Goal: Information Seeking & Learning: Learn about a topic

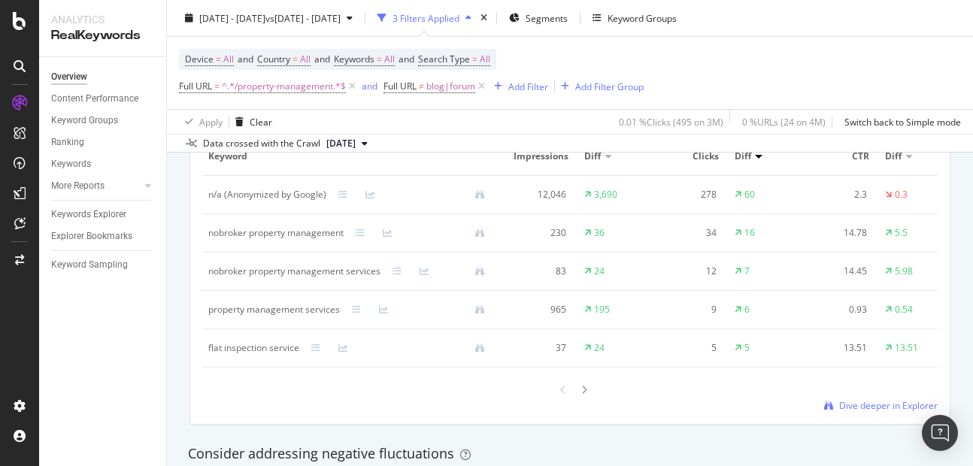
scroll to position [1464, 0]
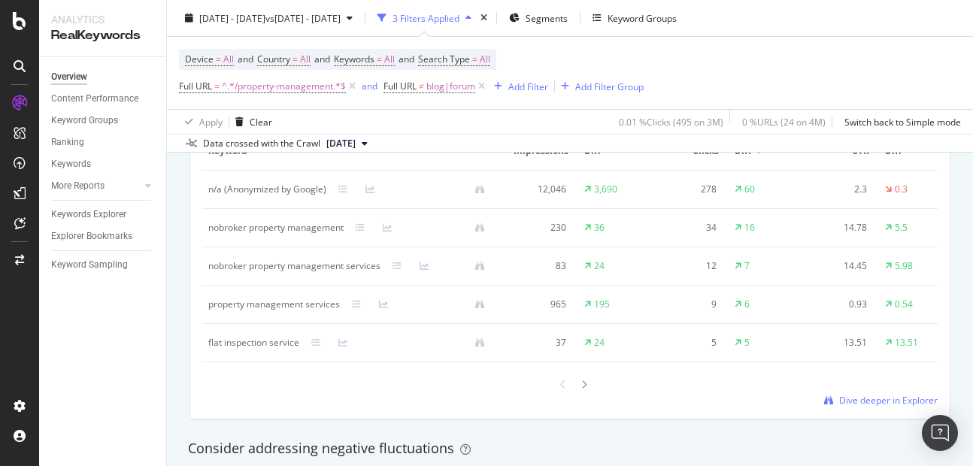
click at [845, 419] on div "Keyword Smart Keyword Keyword Group Full URL seo Level 1 Add a Dimension Keywor…" at bounding box center [569, 249] width 759 height 339
click at [848, 407] on span "Dive deeper in Explorer" at bounding box center [888, 400] width 99 height 13
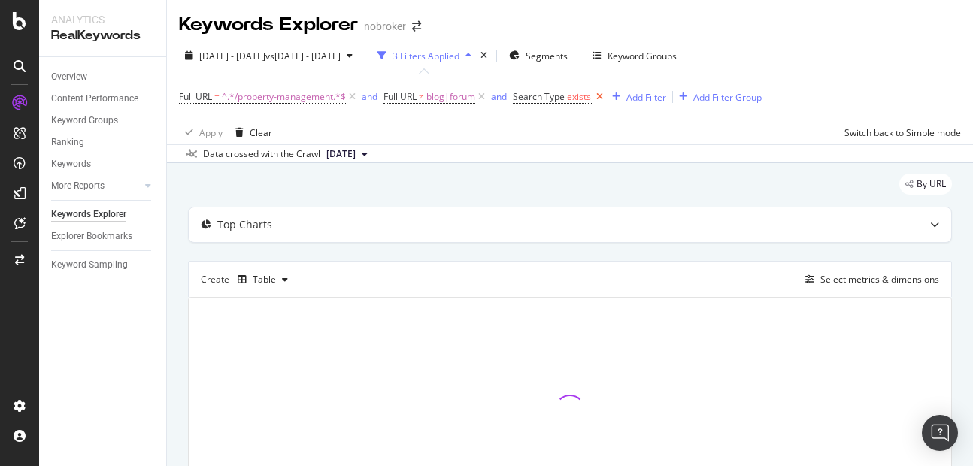
click at [600, 103] on icon at bounding box center [599, 96] width 13 height 15
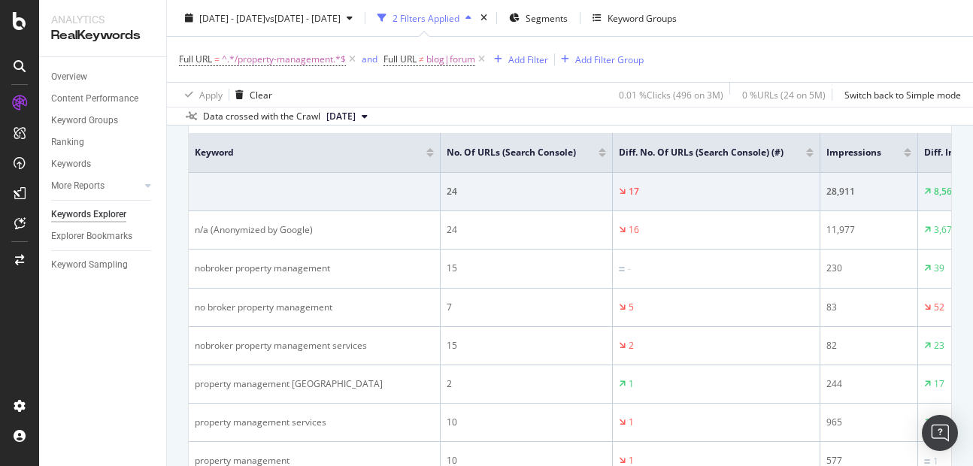
scroll to position [256, 0]
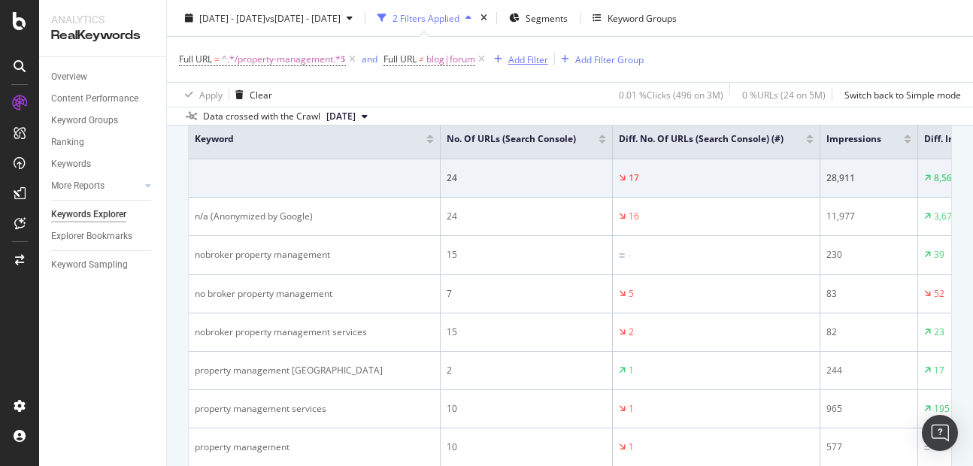
click at [527, 62] on div "Add Filter" at bounding box center [528, 59] width 40 height 13
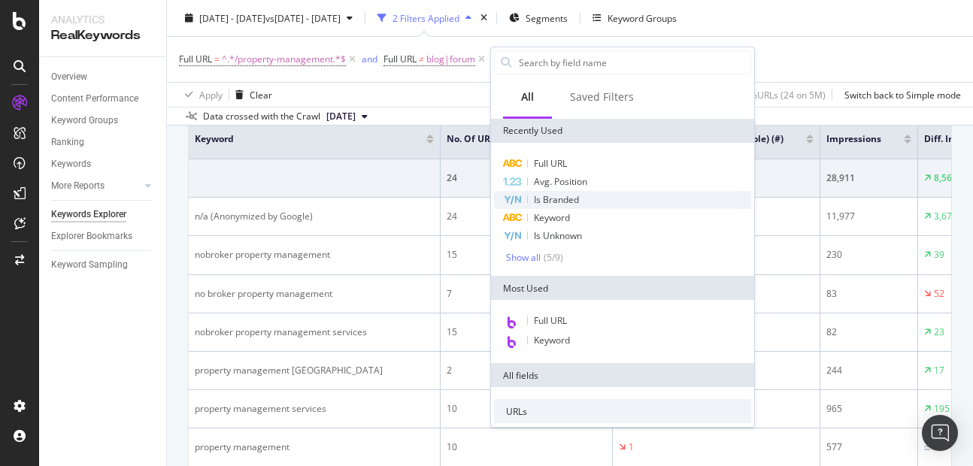
click at [553, 196] on span "Is Branded" at bounding box center [556, 199] width 45 height 13
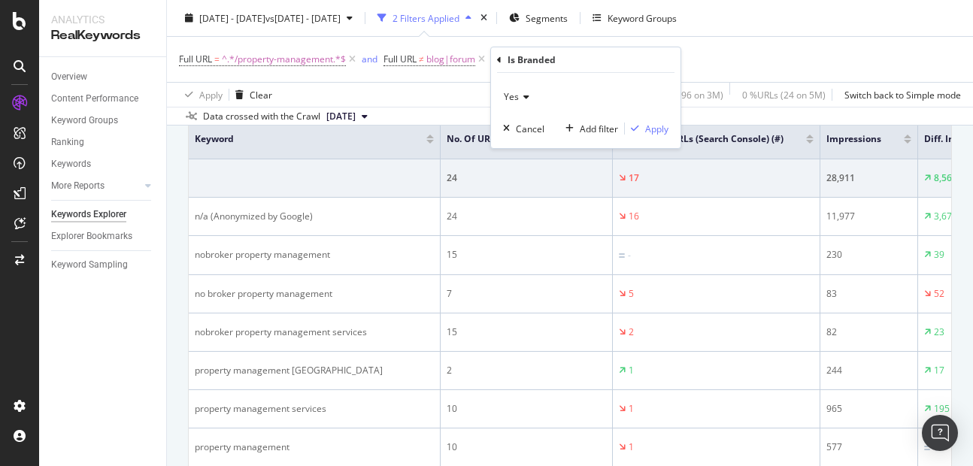
click at [515, 89] on div "Yes" at bounding box center [585, 97] width 165 height 24
click at [523, 144] on div "No" at bounding box center [587, 148] width 161 height 20
click at [655, 127] on div "Apply" at bounding box center [656, 129] width 23 height 13
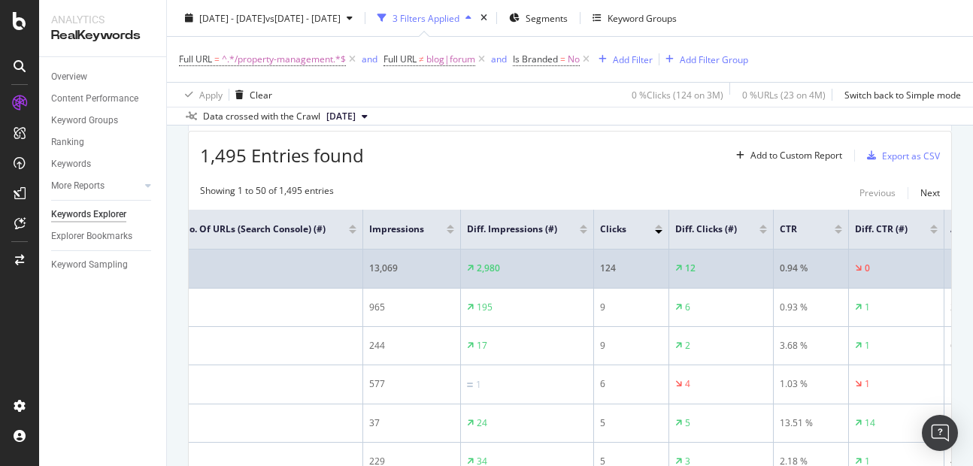
scroll to position [0, 447]
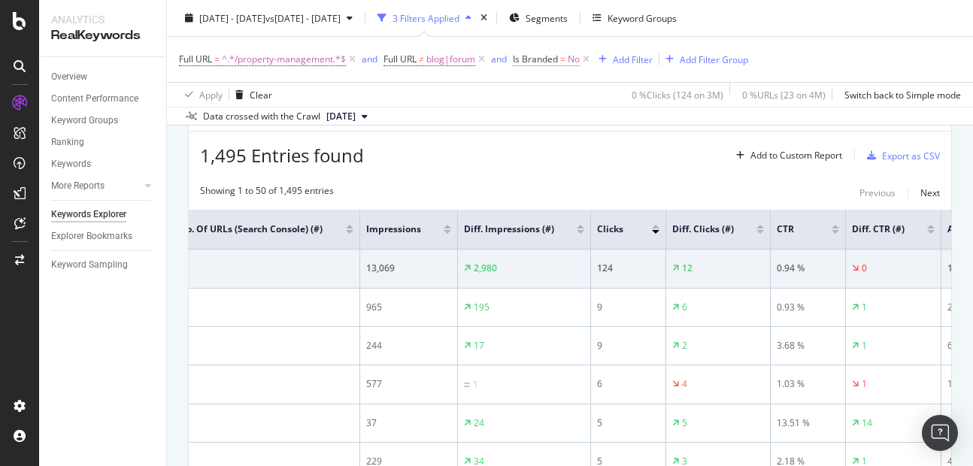
click at [574, 59] on span "No" at bounding box center [574, 59] width 12 height 21
click at [547, 98] on icon at bounding box center [546, 94] width 11 height 9
click at [547, 120] on span "Yes" at bounding box center [542, 126] width 15 height 13
click at [674, 131] on div "Apply" at bounding box center [681, 126] width 23 height 13
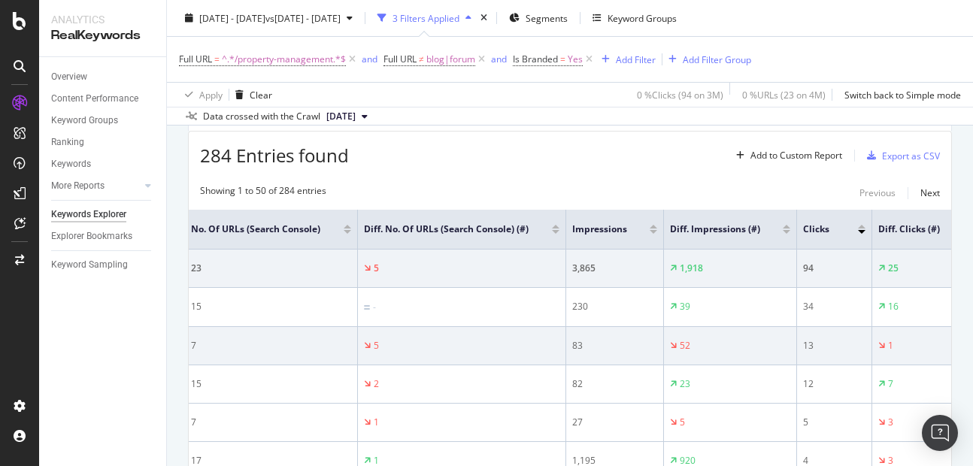
scroll to position [0, 264]
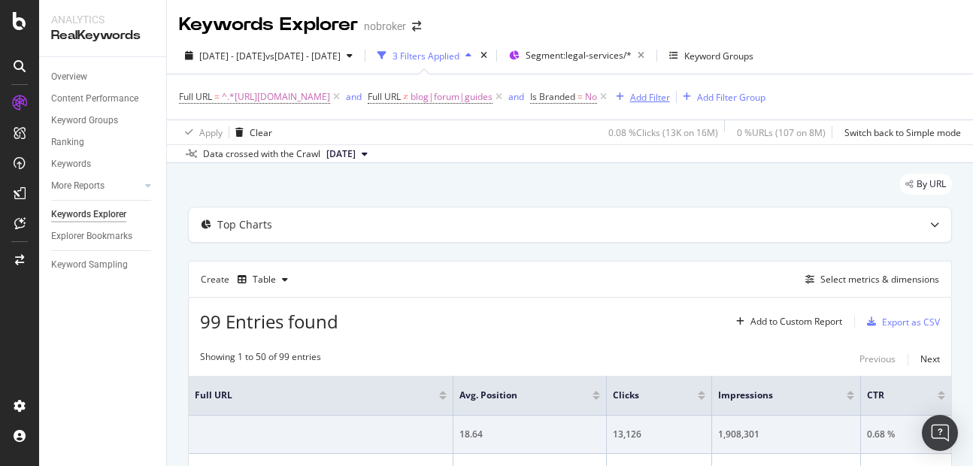
click at [670, 104] on div "Add Filter" at bounding box center [640, 97] width 60 height 17
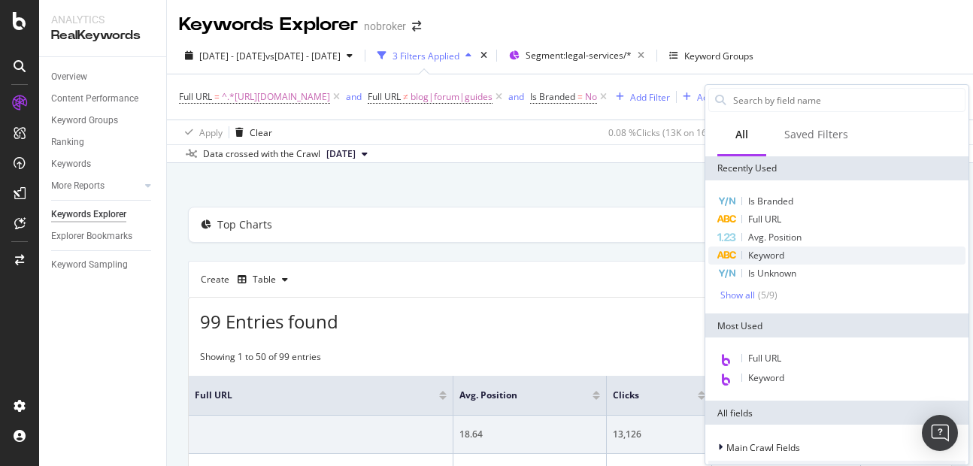
click at [771, 259] on span "Keyword" at bounding box center [766, 255] width 36 height 13
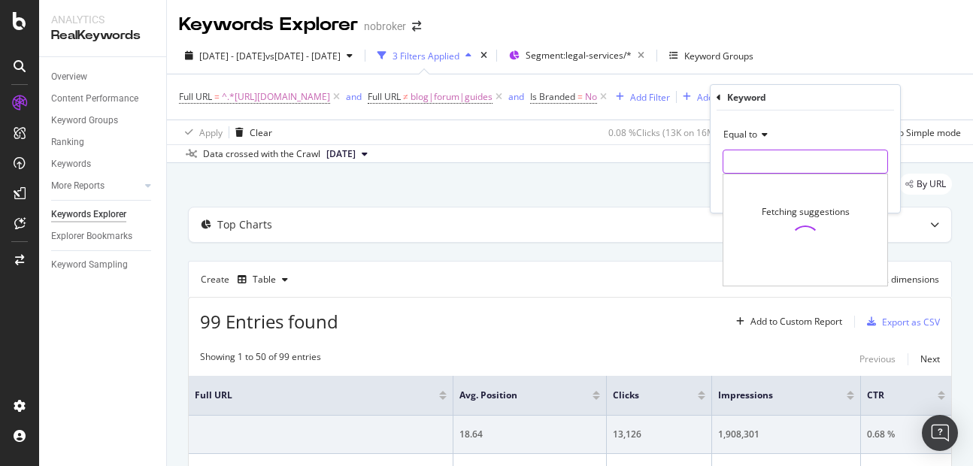
click at [751, 155] on input "text" at bounding box center [805, 162] width 164 height 24
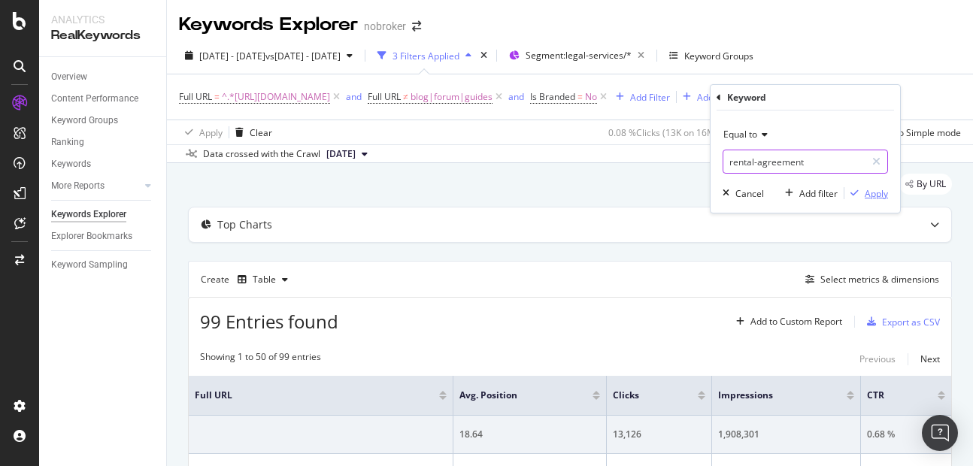
type input "rental-agreement"
click at [857, 189] on icon "button" at bounding box center [854, 193] width 8 height 9
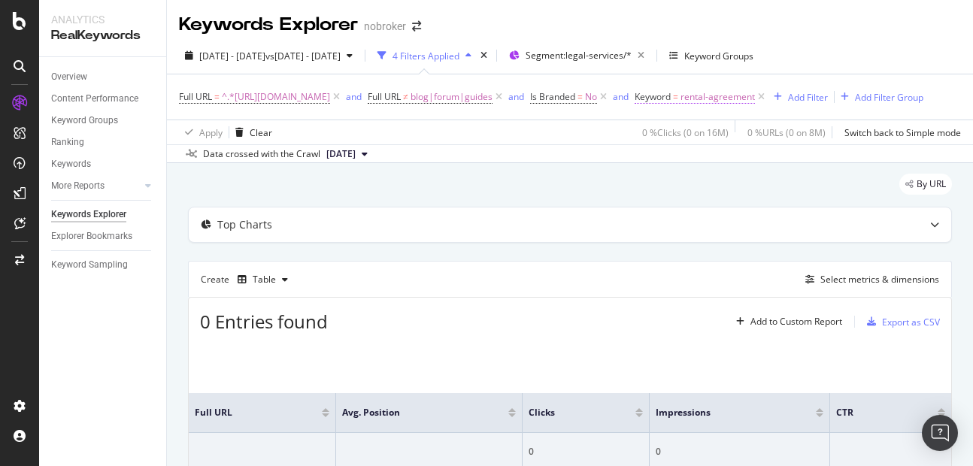
click at [755, 98] on span "rental-agreement" at bounding box center [718, 96] width 74 height 21
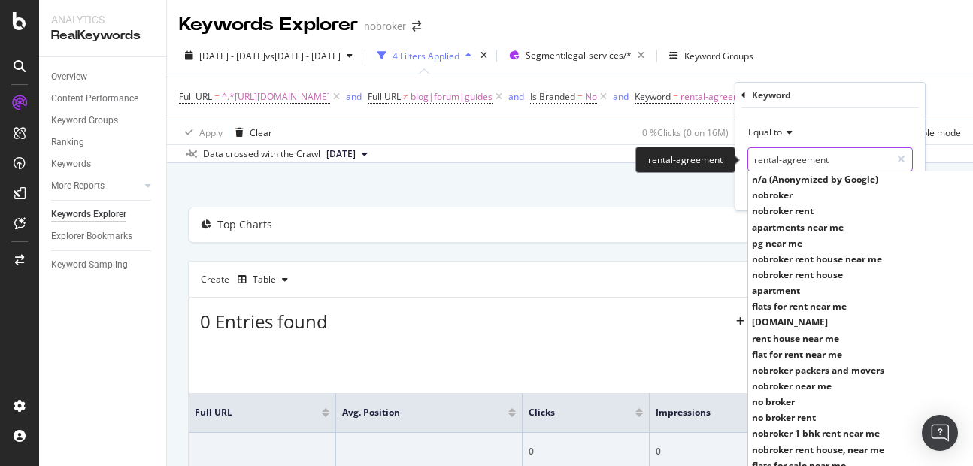
click at [775, 157] on input "rental-agreement" at bounding box center [819, 159] width 142 height 24
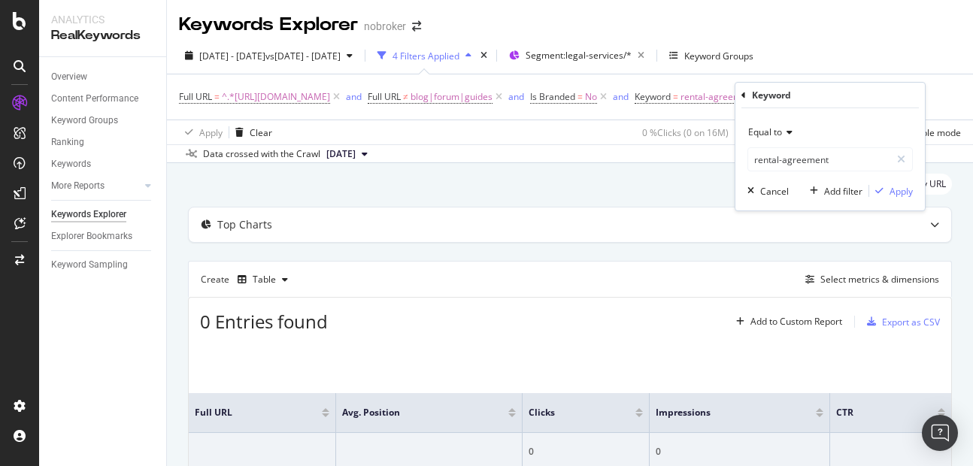
click at [774, 135] on span "Equal to" at bounding box center [765, 132] width 34 height 13
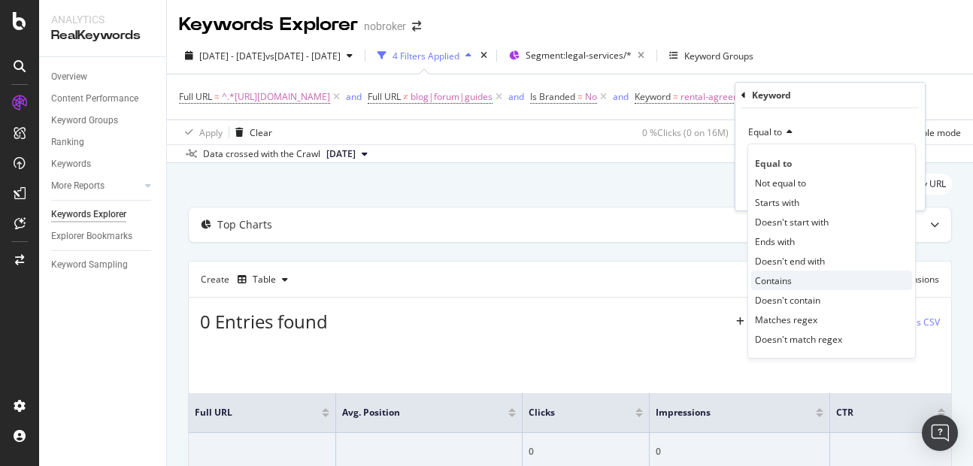
click at [768, 281] on span "Contains" at bounding box center [773, 280] width 37 height 13
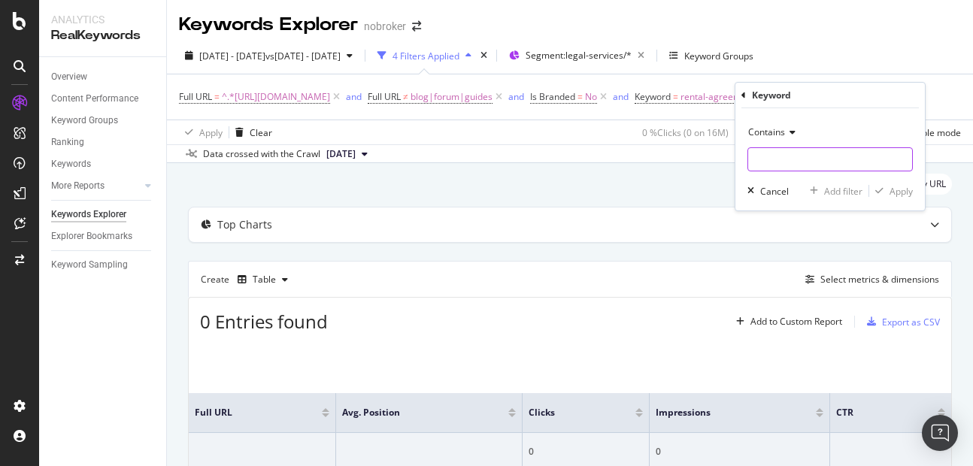
click at [787, 162] on input "text" at bounding box center [830, 159] width 164 height 24
type input "rental-agreements"
click at [901, 189] on div "Apply" at bounding box center [901, 191] width 23 height 13
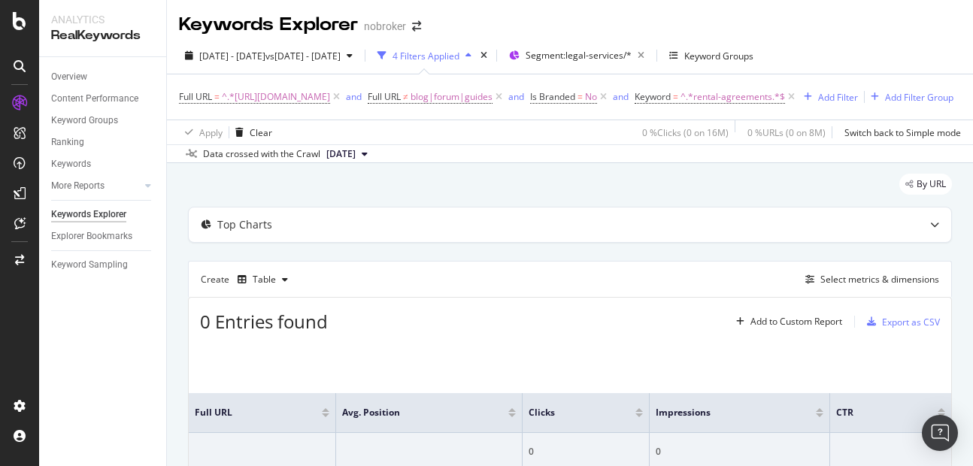
scroll to position [128, 0]
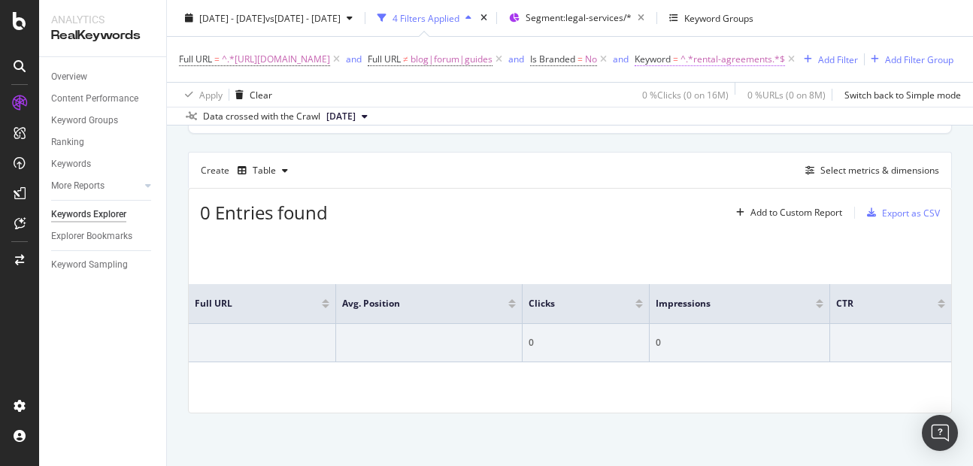
click at [785, 62] on span "^.*rental-agreements.*$" at bounding box center [733, 59] width 105 height 21
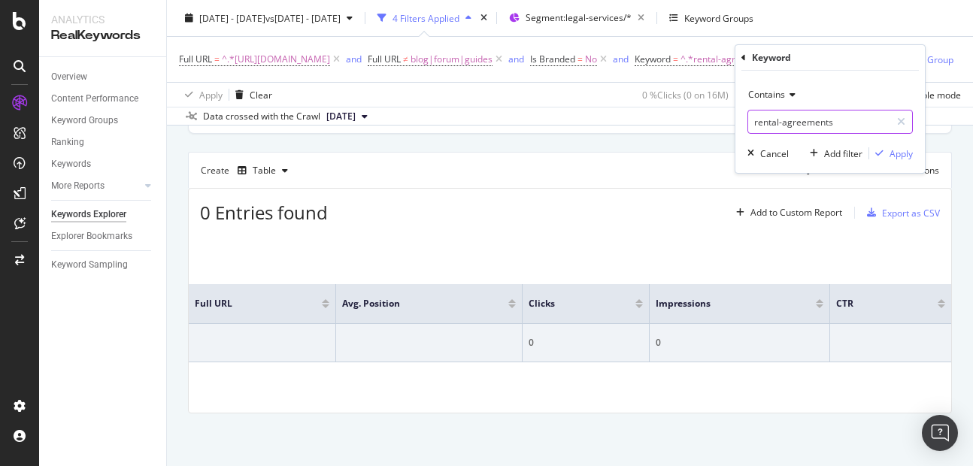
click at [773, 121] on input "rental-agreements" at bounding box center [819, 122] width 142 height 24
click at [769, 127] on input "rental-agreements" at bounding box center [819, 122] width 142 height 24
type input "rent-agreements"
click at [891, 149] on div "Apply" at bounding box center [901, 153] width 23 height 13
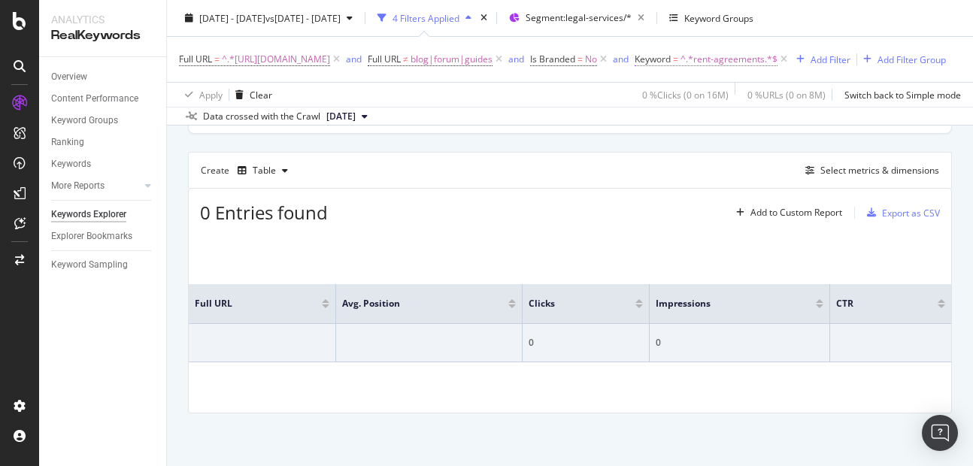
click at [778, 54] on span "^.*rent-agreements.*$" at bounding box center [729, 59] width 97 height 21
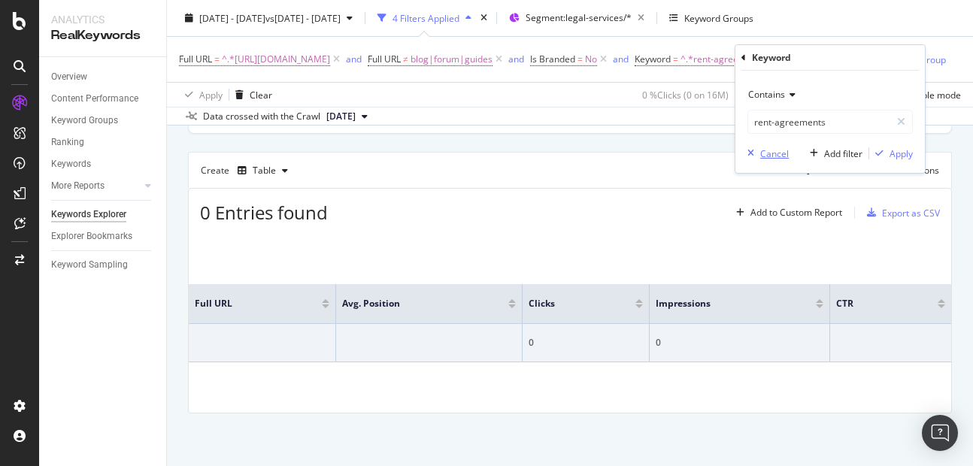
click at [758, 156] on div "button" at bounding box center [750, 153] width 19 height 9
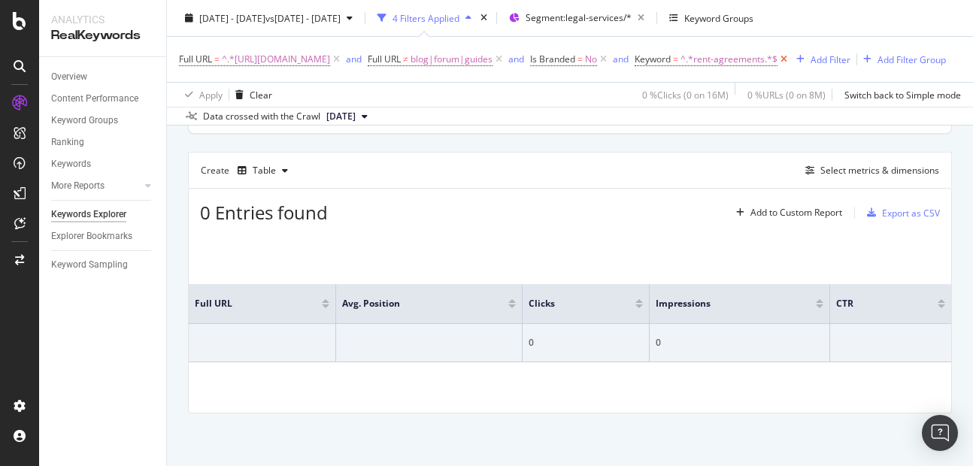
click at [790, 60] on icon at bounding box center [784, 59] width 13 height 15
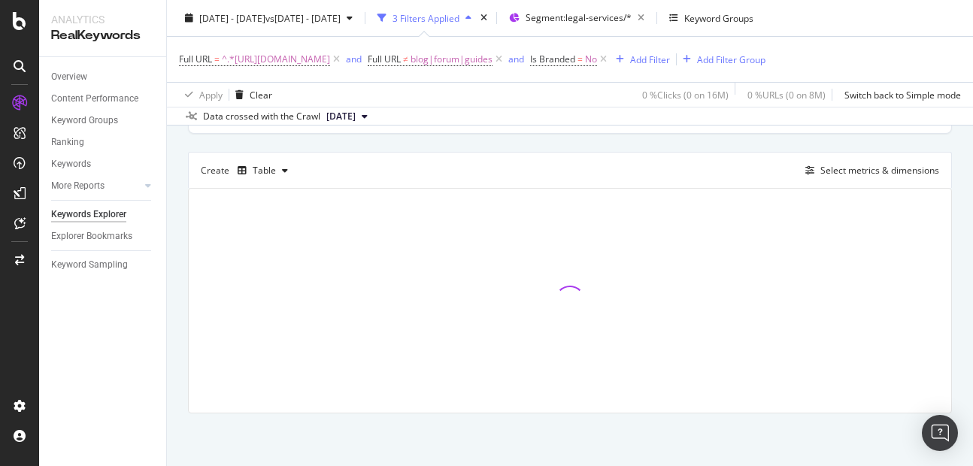
scroll to position [109, 0]
click at [670, 59] on div "Add Filter" at bounding box center [650, 59] width 40 height 13
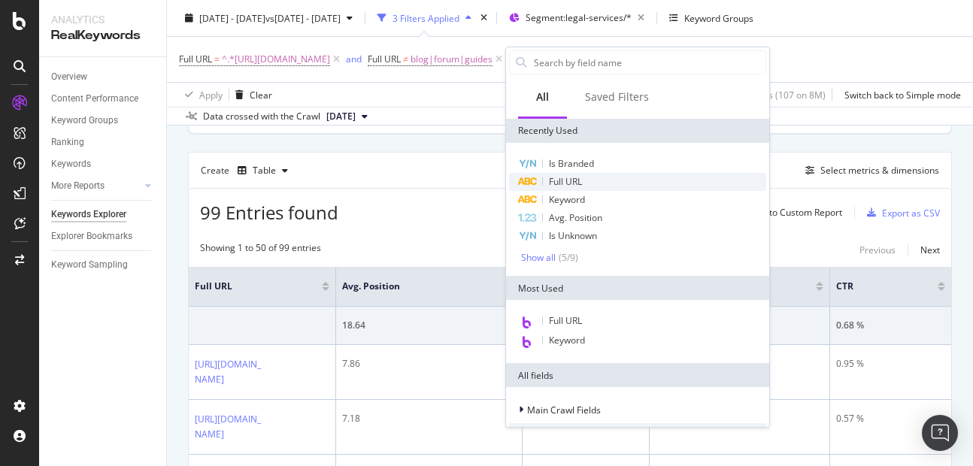
click at [567, 174] on div "Full URL" at bounding box center [637, 182] width 257 height 18
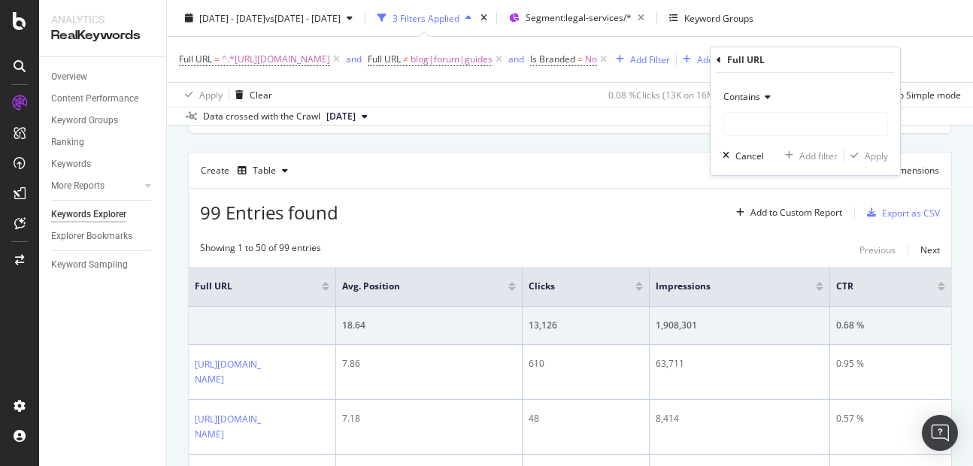
click at [742, 100] on span "Contains" at bounding box center [741, 96] width 37 height 13
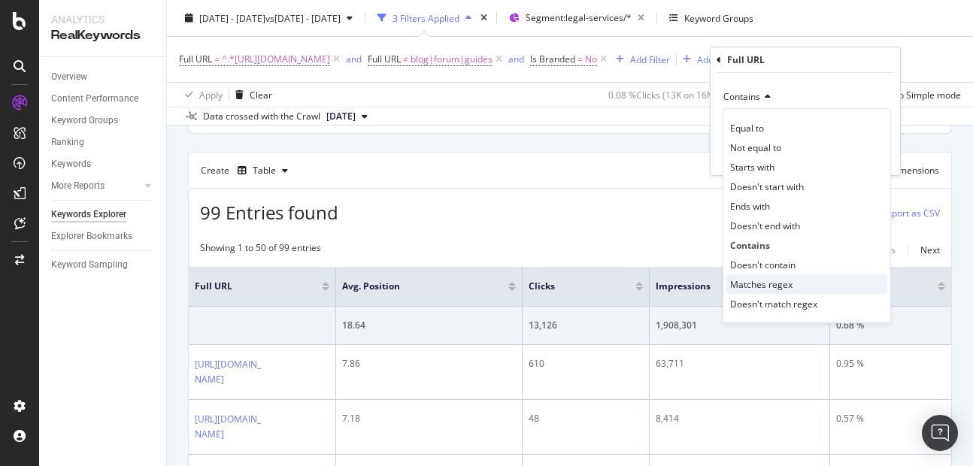
click at [747, 289] on span "Matches regex" at bounding box center [761, 284] width 62 height 13
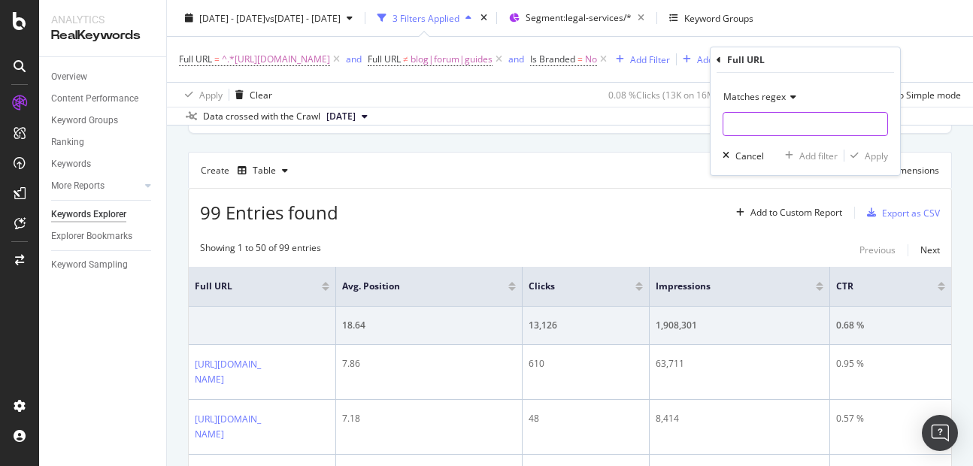
click at [746, 132] on input "text" at bounding box center [805, 124] width 164 height 24
type input "rental-agreements"
click at [862, 150] on div "Apply" at bounding box center [866, 156] width 44 height 14
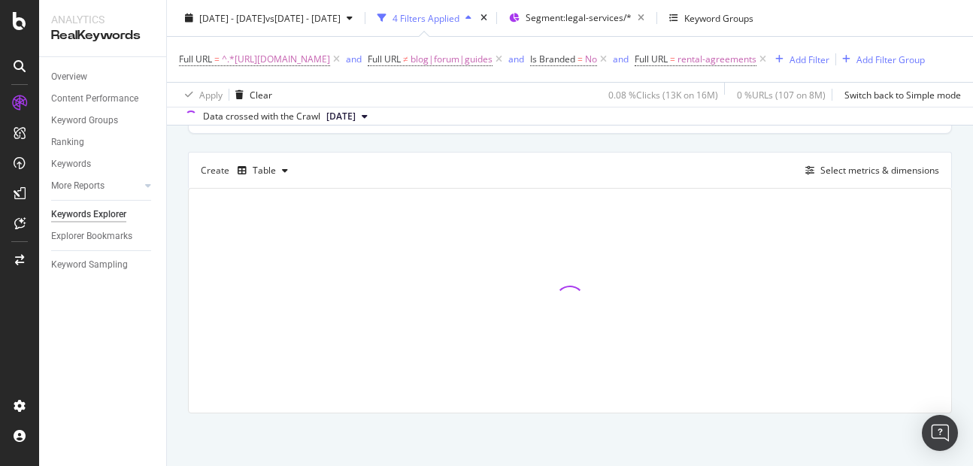
scroll to position [128, 0]
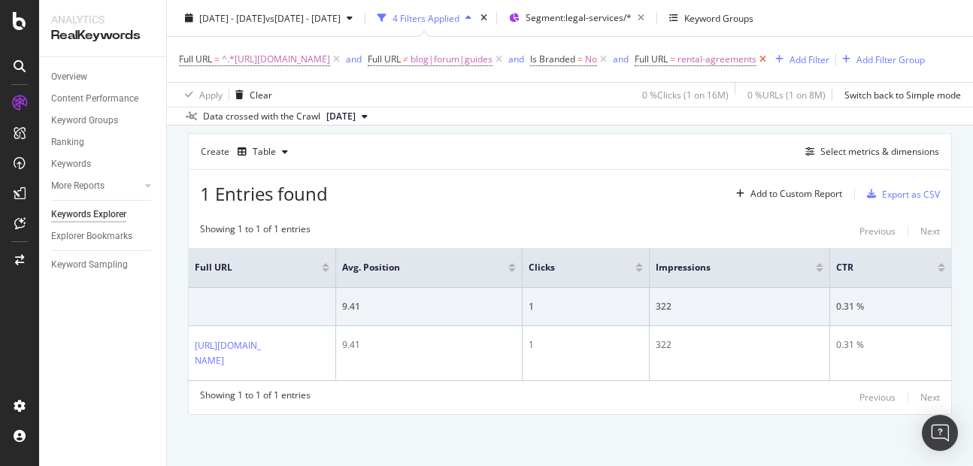
click at [769, 56] on icon at bounding box center [762, 59] width 13 height 15
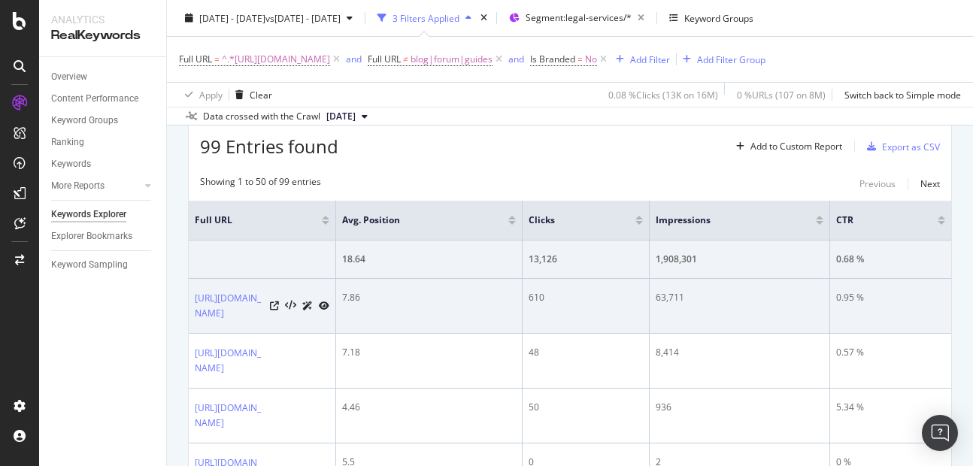
scroll to position [170, 0]
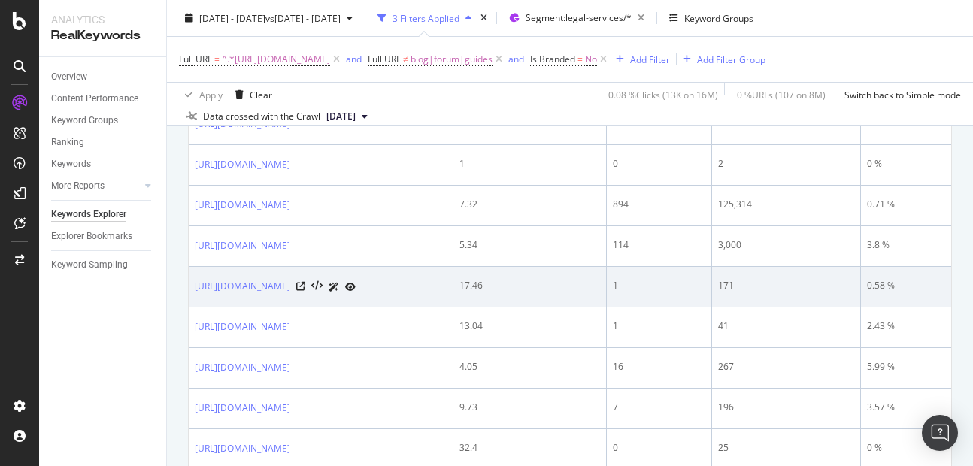
scroll to position [599, 0]
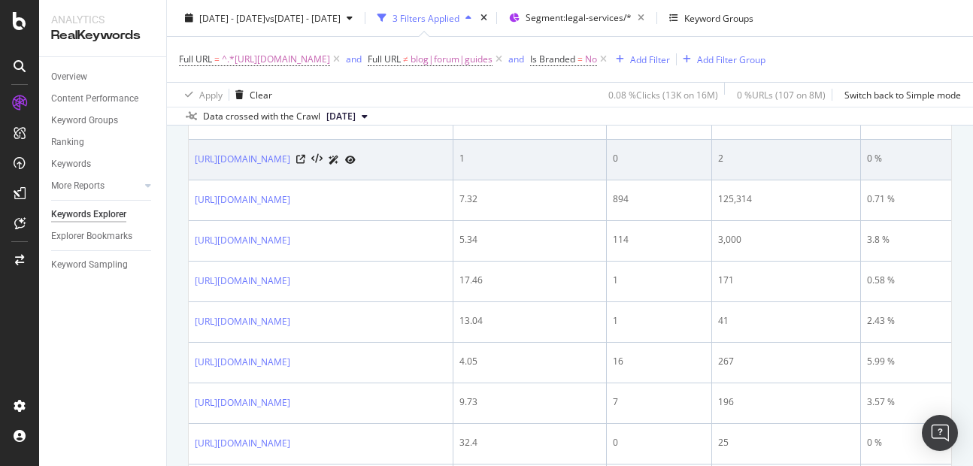
drag, startPoint x: 192, startPoint y: 166, endPoint x: 380, endPoint y: 158, distance: 188.2
click at [380, 158] on td "https://www.nobroker.in/rental-agreement/" at bounding box center [321, 160] width 265 height 41
copy link "[URL][DOMAIN_NAME]"
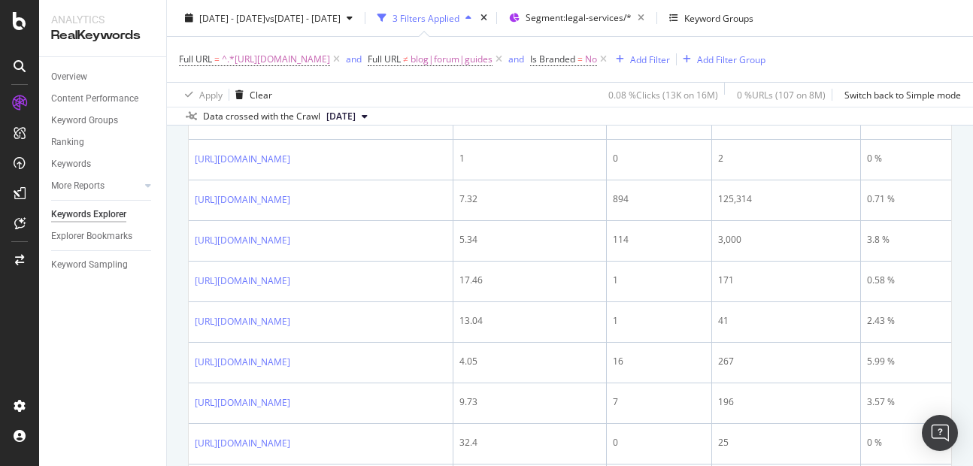
click at [496, 114] on div "Data crossed with the Crawl 2025 Aug. 4th" at bounding box center [570, 116] width 806 height 18
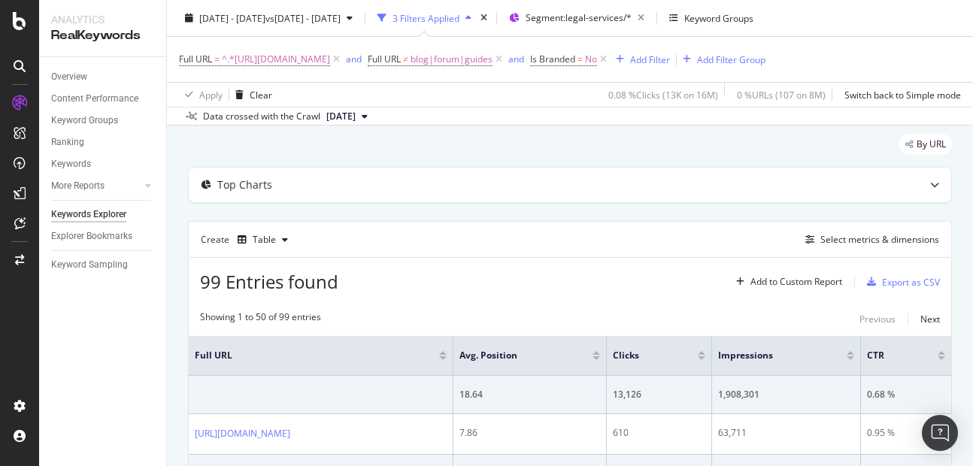
scroll to position [47, 0]
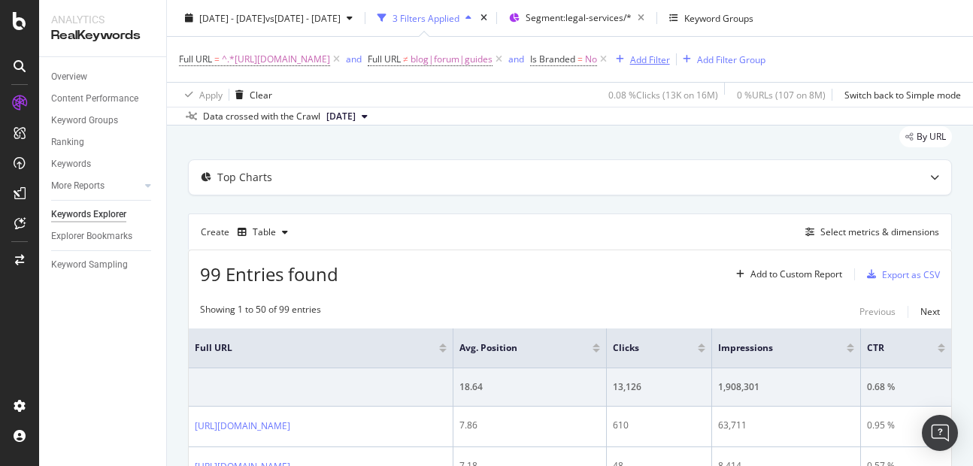
click at [670, 65] on div "Add Filter" at bounding box center [650, 59] width 40 height 13
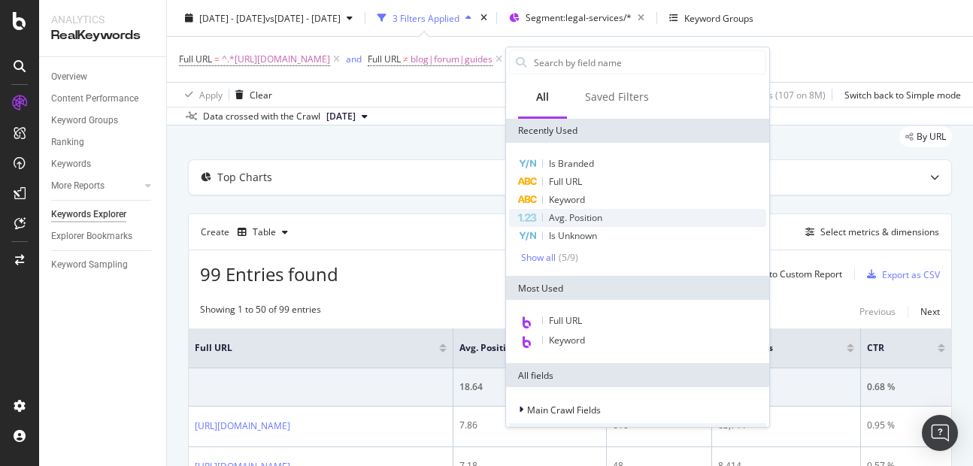
click at [562, 222] on span "Avg. Position" at bounding box center [575, 217] width 53 height 13
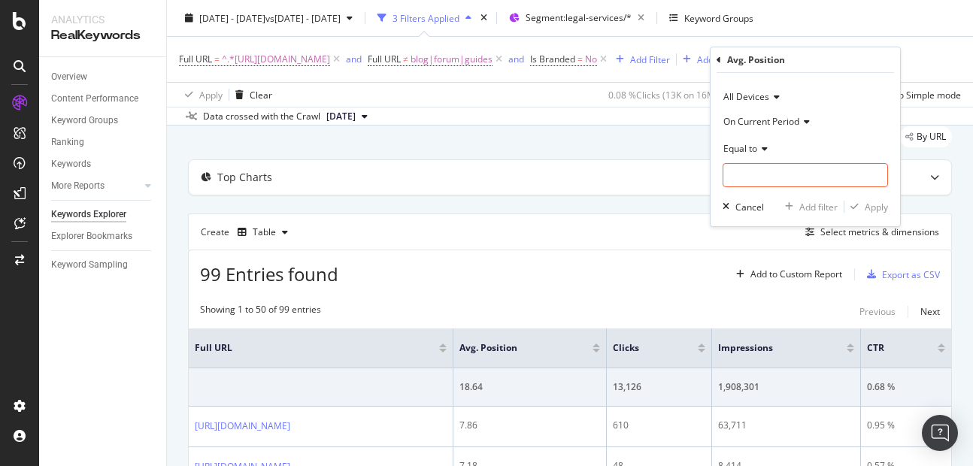
click at [729, 150] on span "Equal to" at bounding box center [740, 148] width 34 height 13
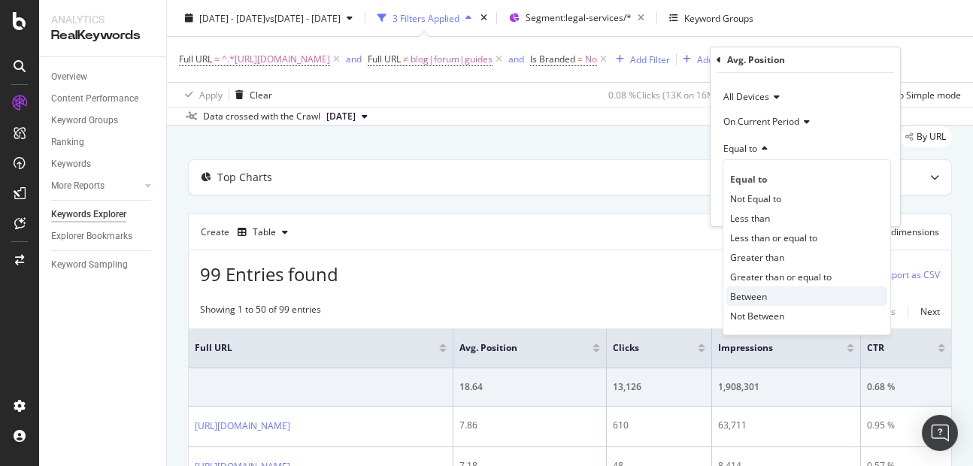
click at [753, 291] on span "Between" at bounding box center [748, 296] width 37 height 13
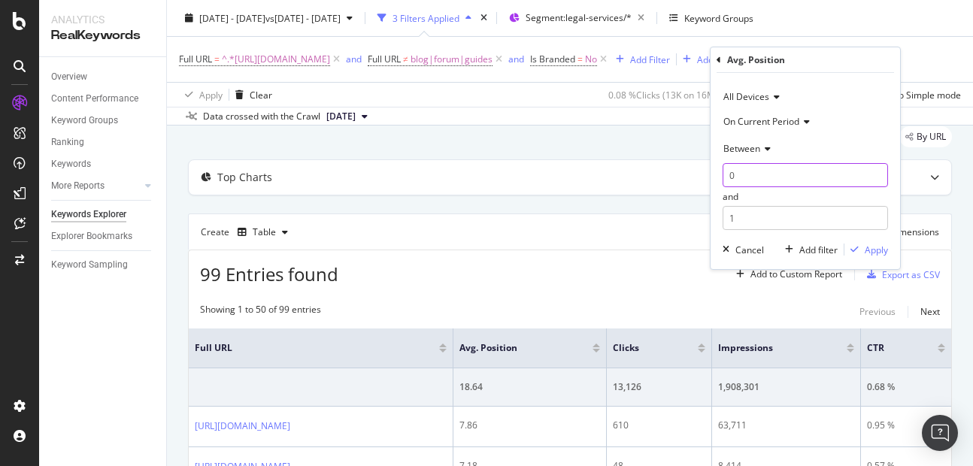
click at [751, 168] on input "0" at bounding box center [805, 175] width 165 height 24
click at [759, 174] on input "0" at bounding box center [805, 175] width 165 height 24
type input "1"
click at [748, 225] on input "1" at bounding box center [805, 218] width 165 height 24
type input "2"
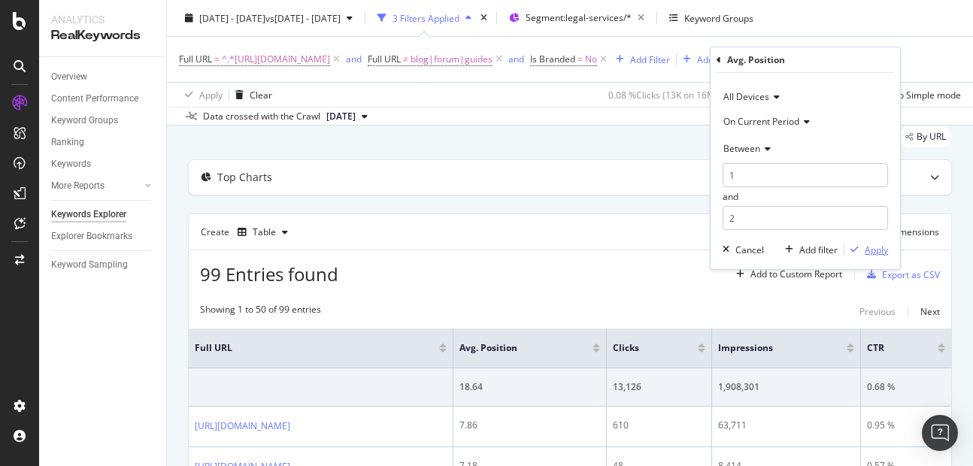
click at [871, 250] on div "Apply" at bounding box center [876, 250] width 23 height 13
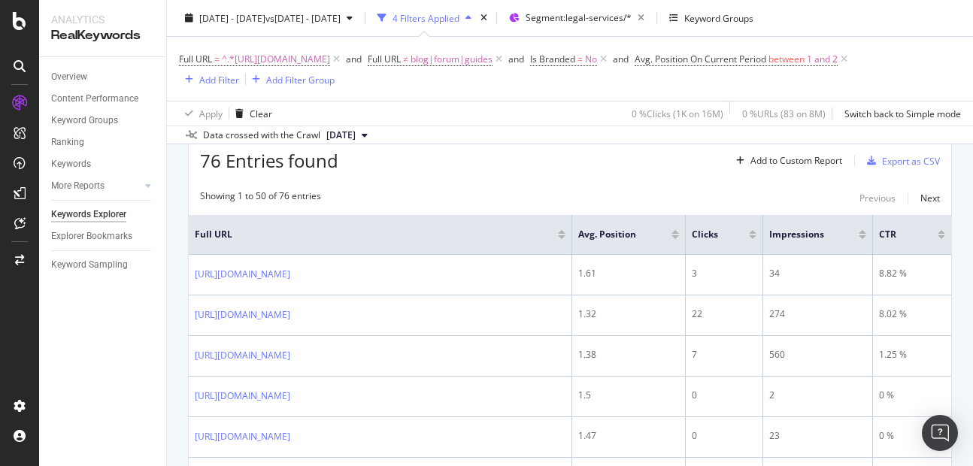
scroll to position [196, 0]
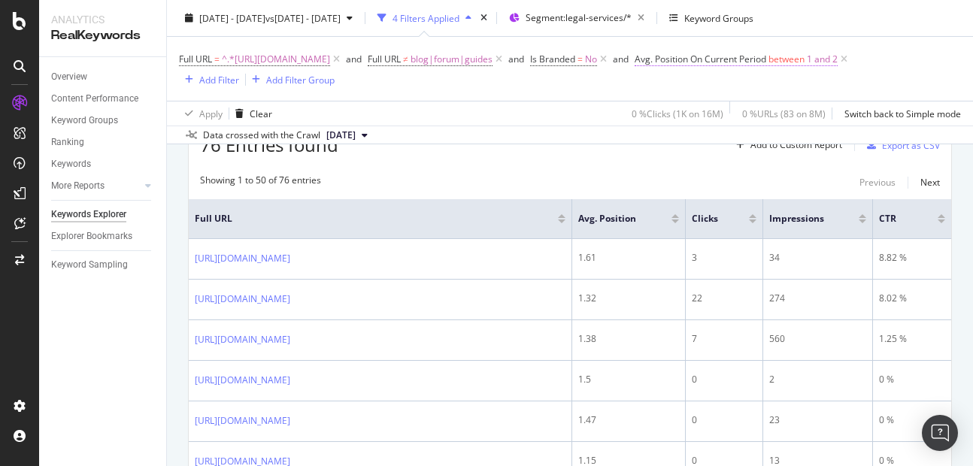
click at [807, 70] on span "1 and 2" at bounding box center [822, 59] width 31 height 21
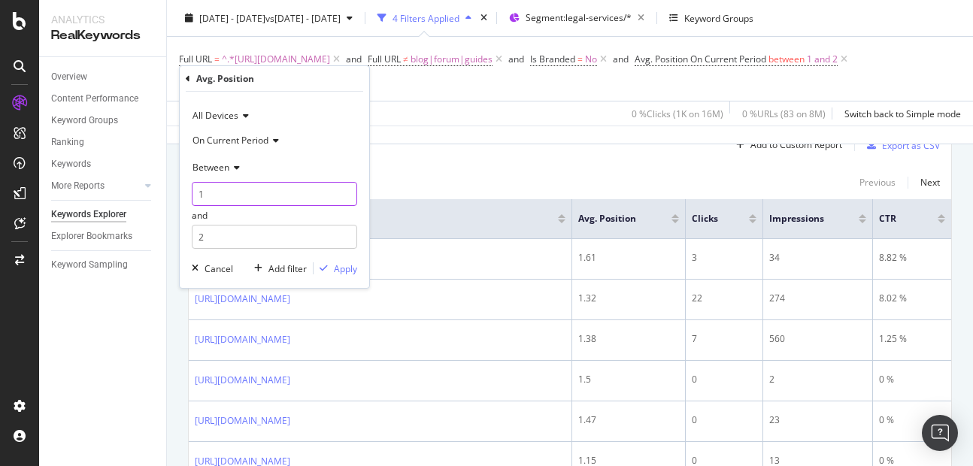
click at [258, 196] on input "1" at bounding box center [274, 194] width 165 height 24
type input "3"
click at [235, 235] on input "2" at bounding box center [274, 237] width 165 height 24
type input "5"
click at [334, 268] on div "Apply" at bounding box center [345, 268] width 23 height 13
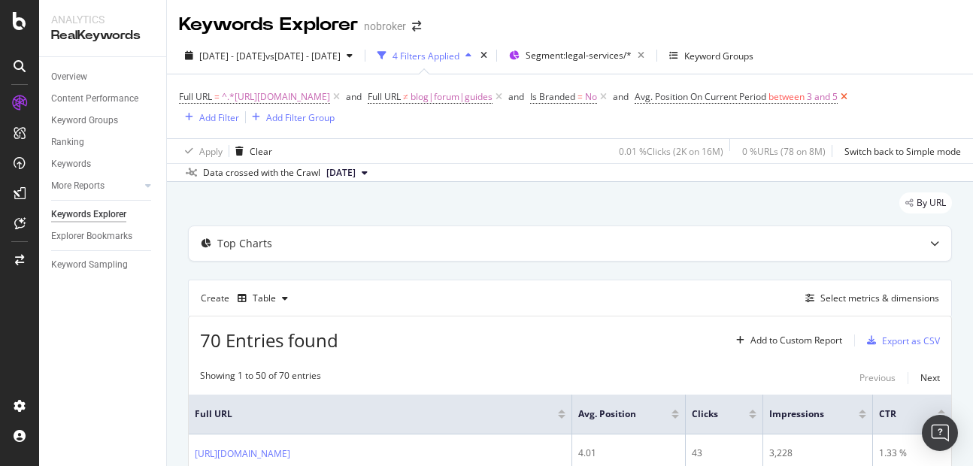
click at [838, 105] on icon at bounding box center [844, 96] width 13 height 15
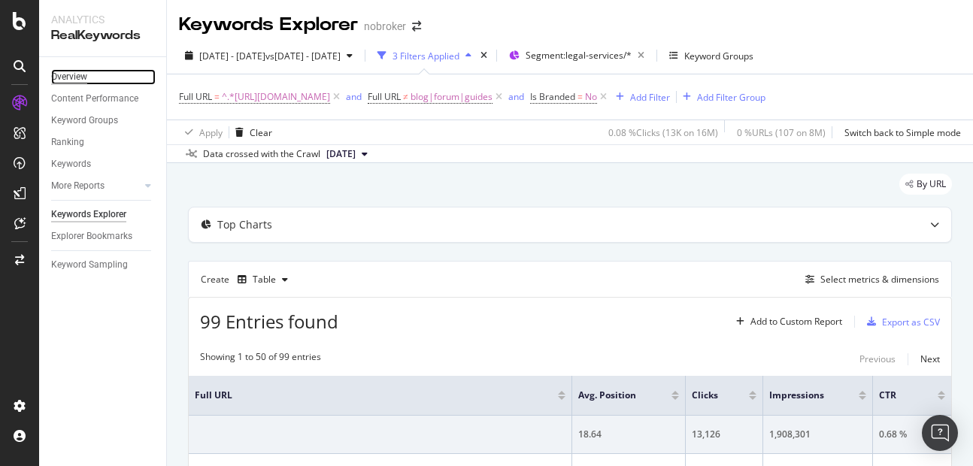
click at [71, 79] on div "Overview" at bounding box center [69, 77] width 36 height 16
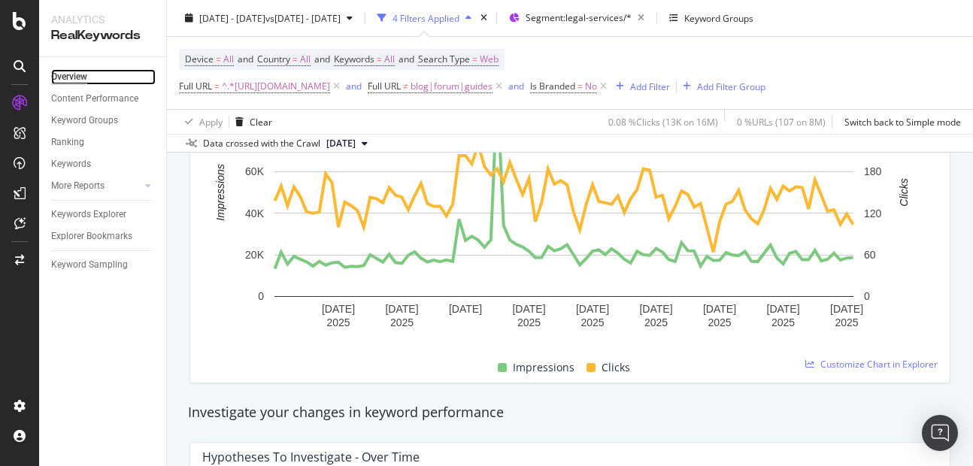
scroll to position [302, 0]
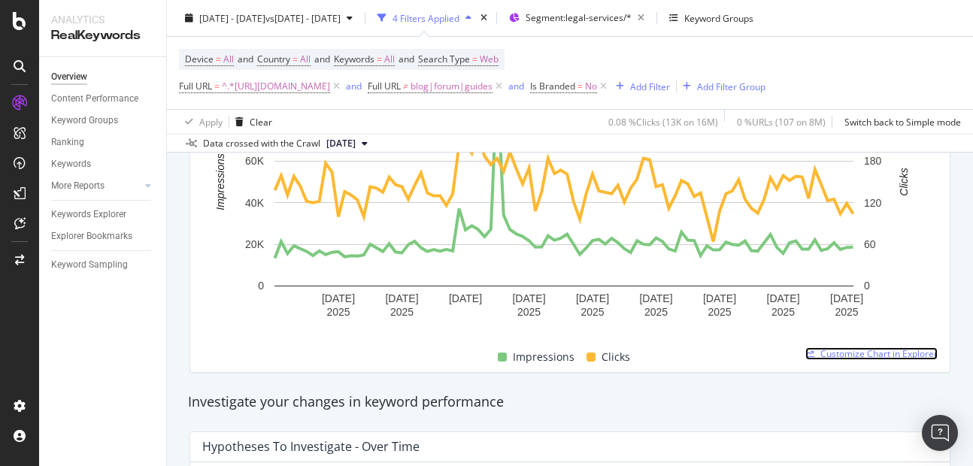
click at [838, 356] on span "Customize Chart in Explorer" at bounding box center [878, 353] width 117 height 13
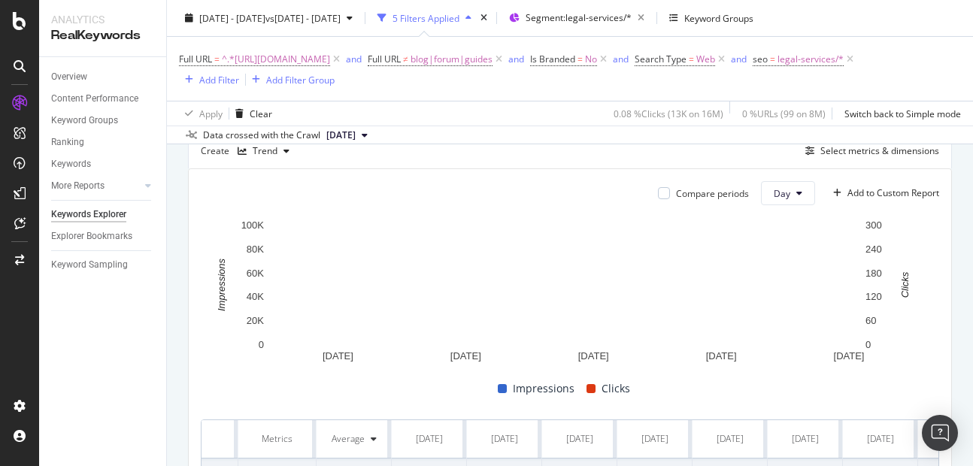
scroll to position [129, 0]
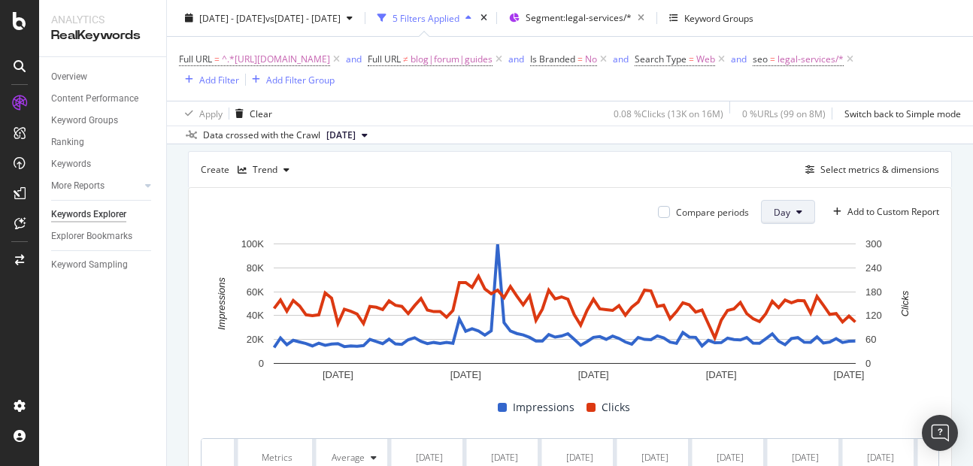
click at [770, 206] on button "Day" at bounding box center [788, 212] width 54 height 24
click at [772, 287] on div "Month" at bounding box center [775, 297] width 51 height 28
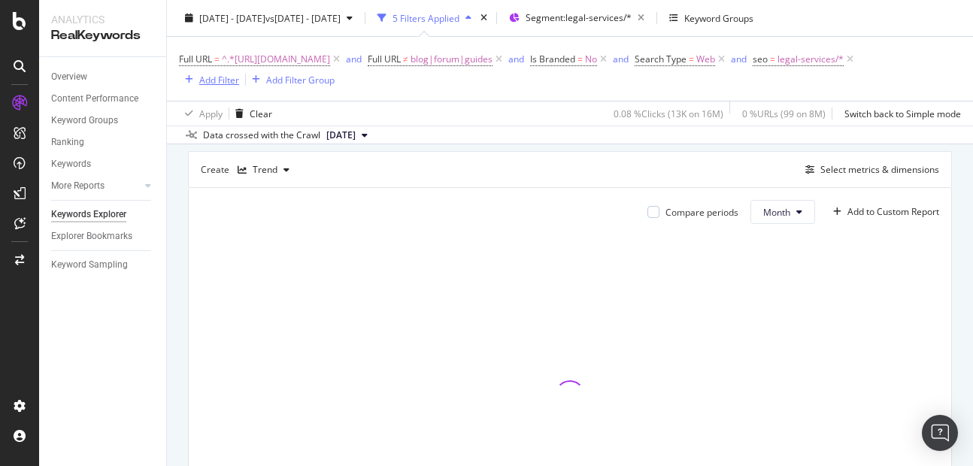
click at [239, 74] on div "Add Filter" at bounding box center [219, 79] width 40 height 13
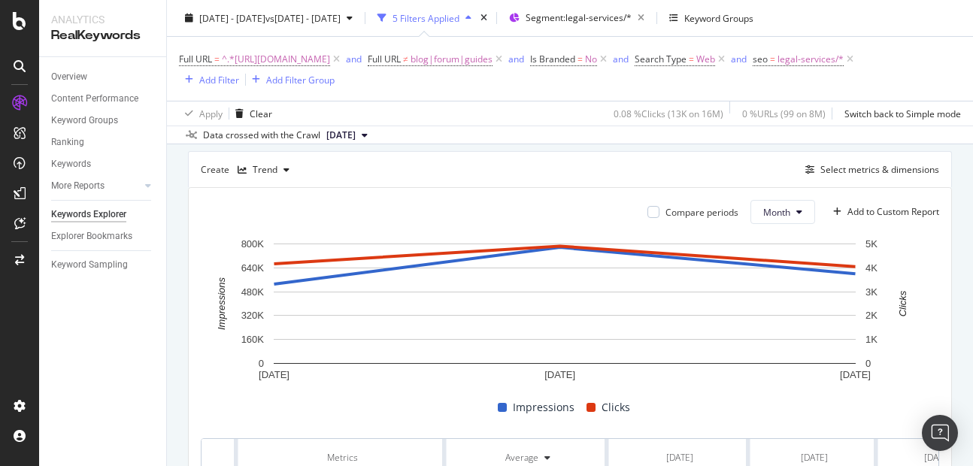
click at [650, 94] on div "Full URL = ^.*https://www.nobroker.in/rental-agreement.*$ and Full URL ≠ blog|f…" at bounding box center [570, 69] width 782 height 64
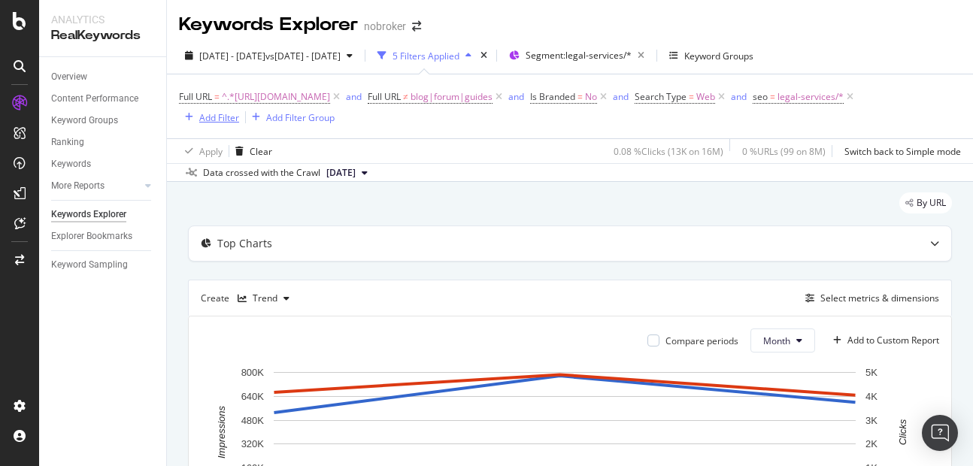
click at [239, 123] on div "Add Filter" at bounding box center [219, 117] width 40 height 13
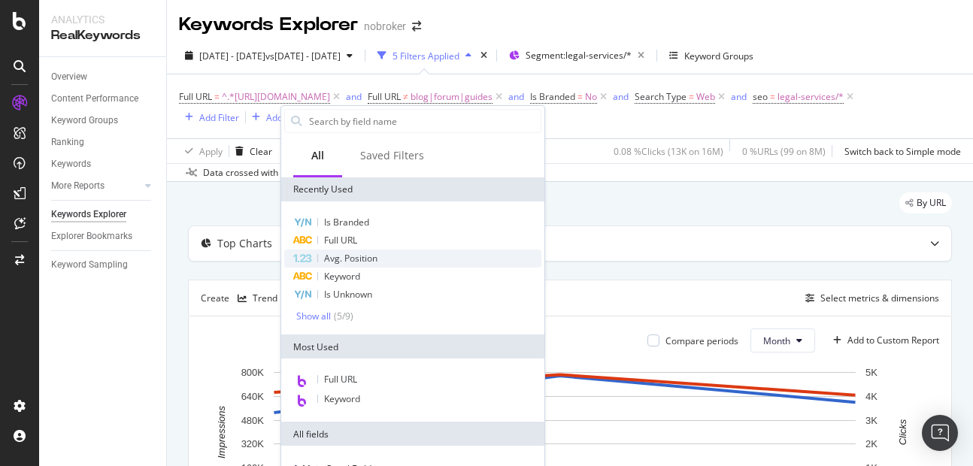
click at [344, 259] on span "Avg. Position" at bounding box center [350, 258] width 53 height 13
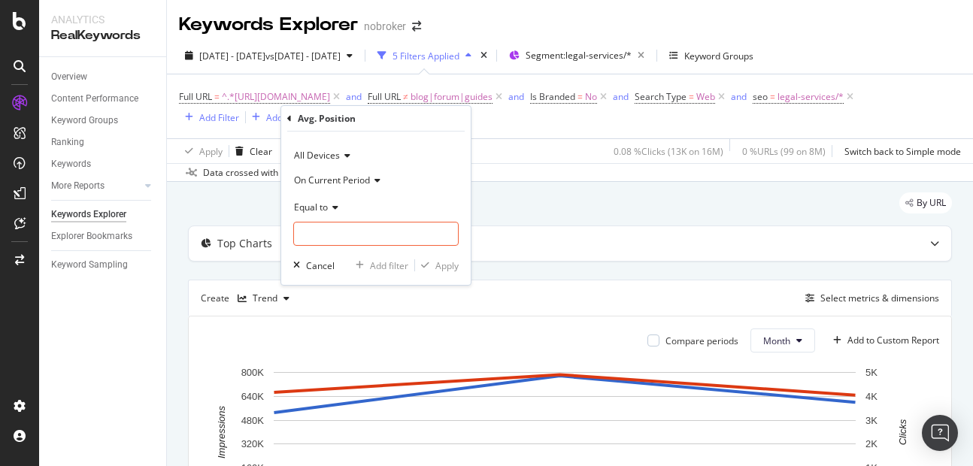
click at [316, 208] on span "Equal to" at bounding box center [311, 207] width 34 height 13
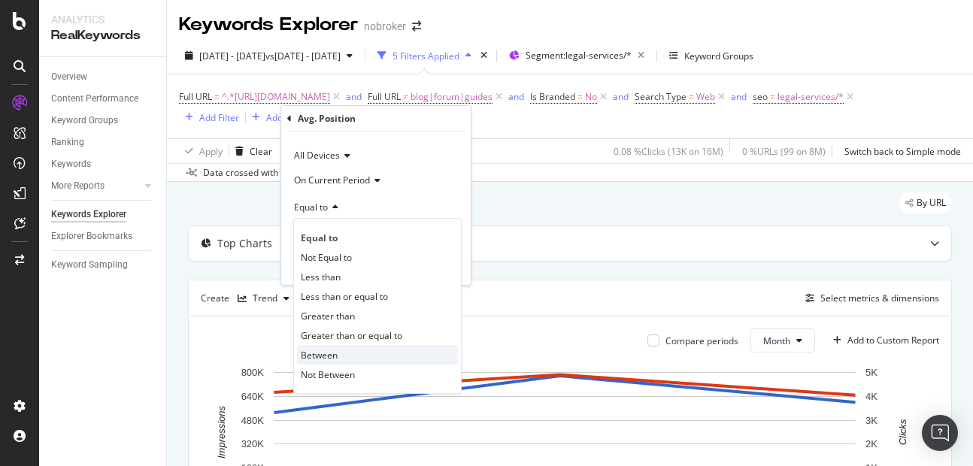
click at [322, 353] on span "Between" at bounding box center [319, 355] width 37 height 13
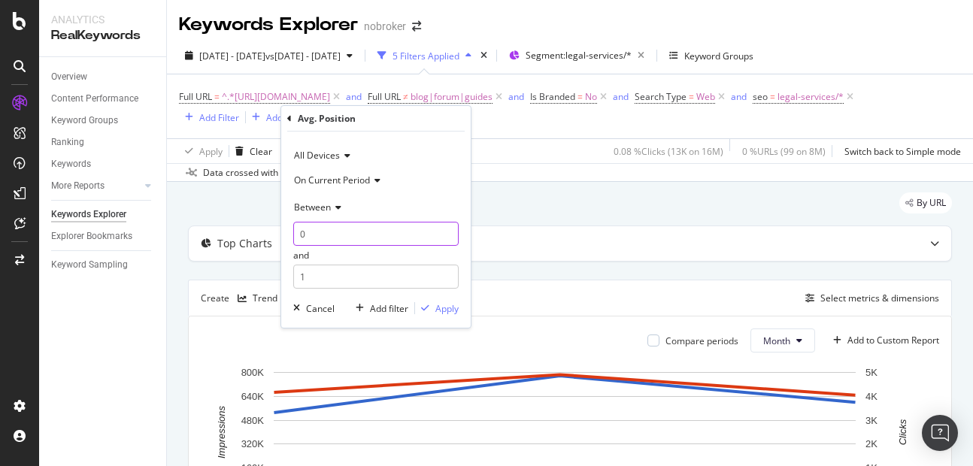
click at [332, 241] on input "0" at bounding box center [375, 234] width 165 height 24
type input "1"
click at [330, 284] on input "1" at bounding box center [375, 277] width 165 height 24
type input "2"
click at [436, 308] on div "Apply" at bounding box center [446, 308] width 23 height 13
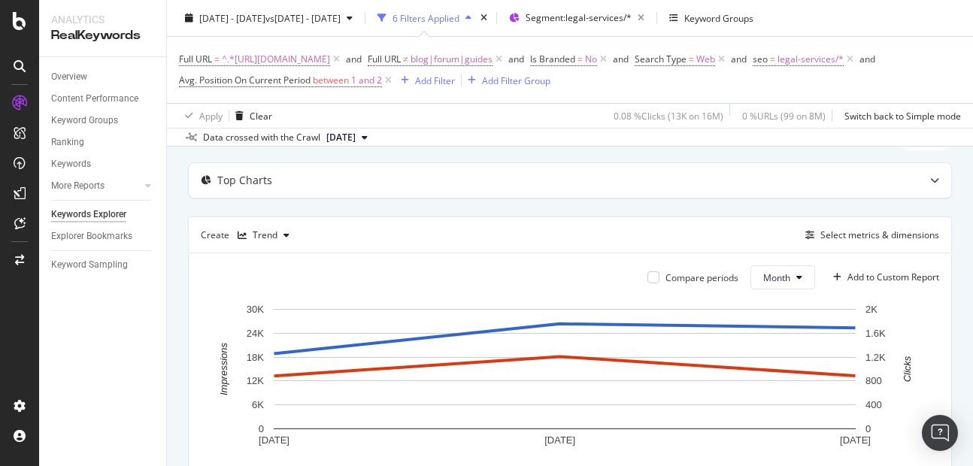
scroll to position [68, 0]
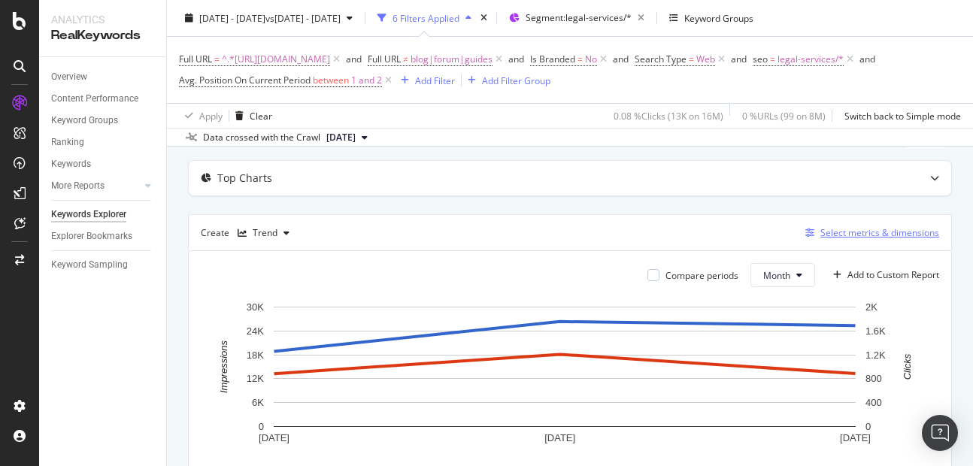
click at [849, 238] on div "Select metrics & dimensions" at bounding box center [879, 232] width 119 height 13
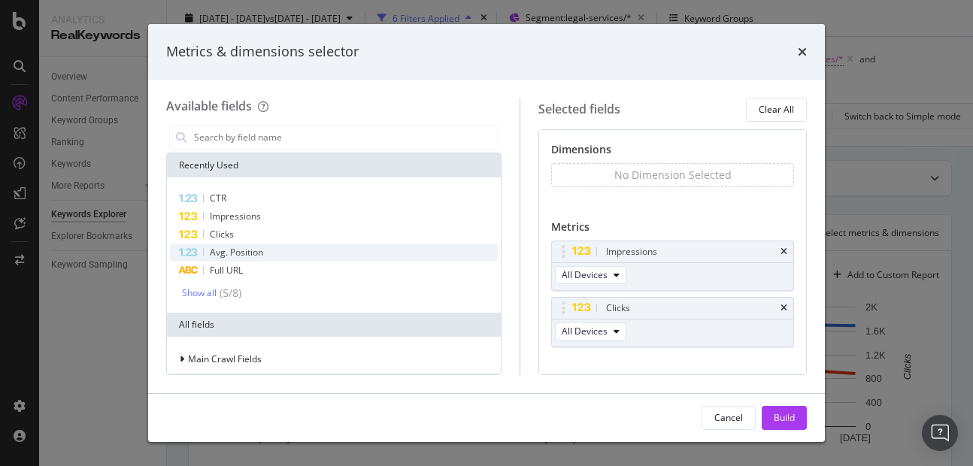
click at [236, 251] on span "Avg. Position" at bounding box center [236, 252] width 53 height 13
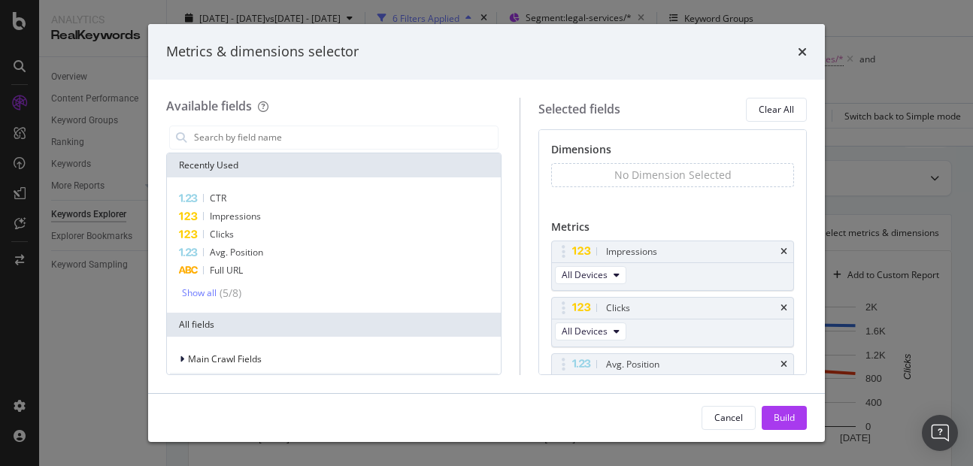
scroll to position [29, 0]
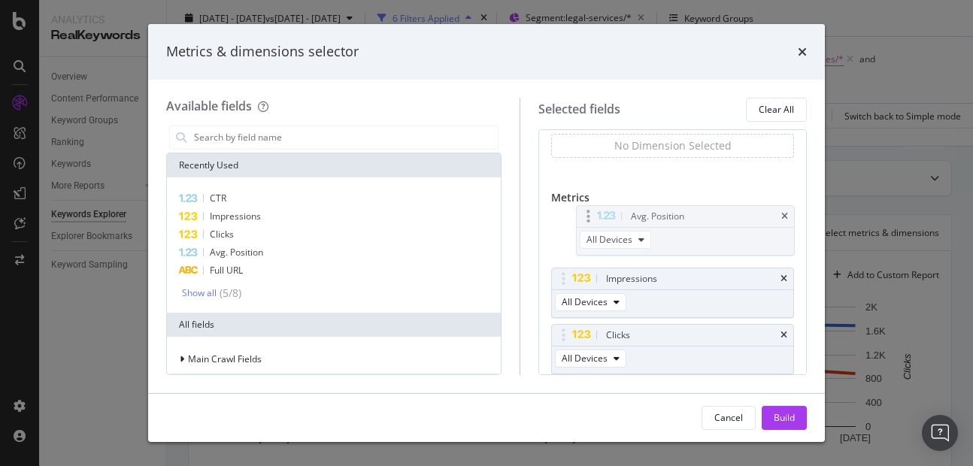
drag, startPoint x: 580, startPoint y: 333, endPoint x: 592, endPoint y: 202, distance: 131.4
click at [592, 202] on body "Analytics RealKeywords Overview Content Performance Keyword Groups Ranking Keyw…" at bounding box center [486, 233] width 973 height 466
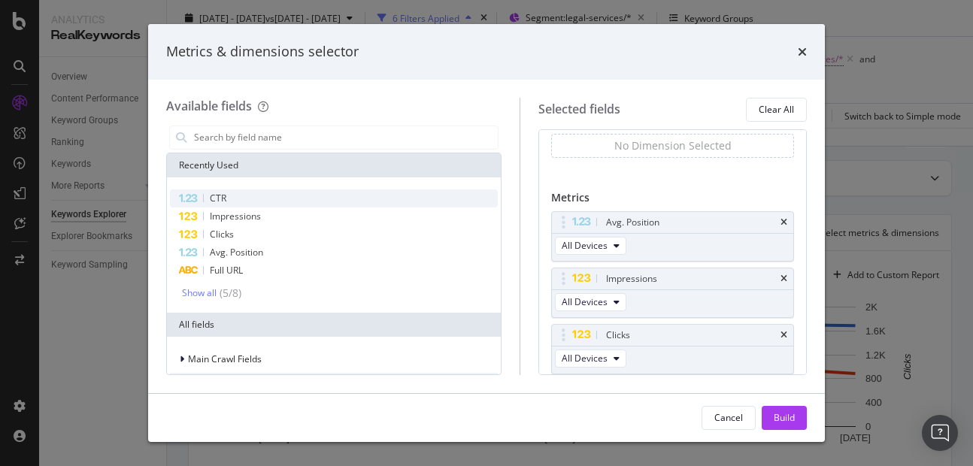
click at [229, 202] on div "CTR" at bounding box center [334, 198] width 328 height 18
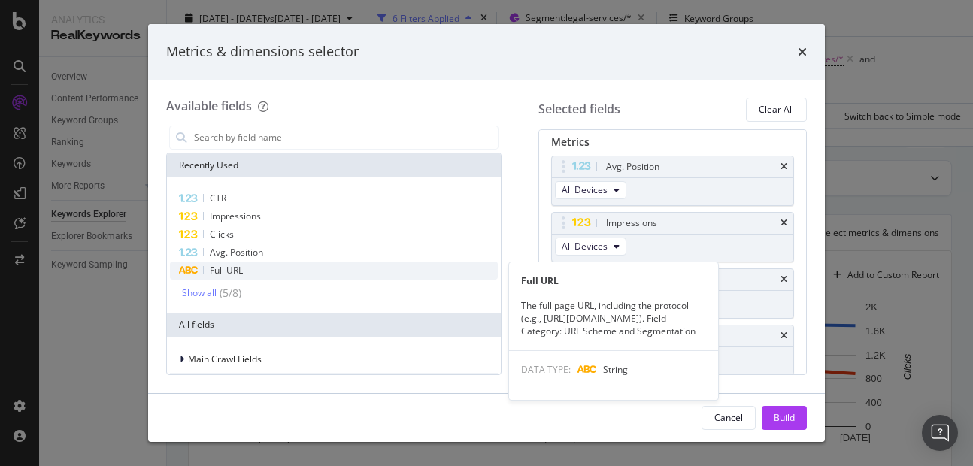
scroll to position [86, 0]
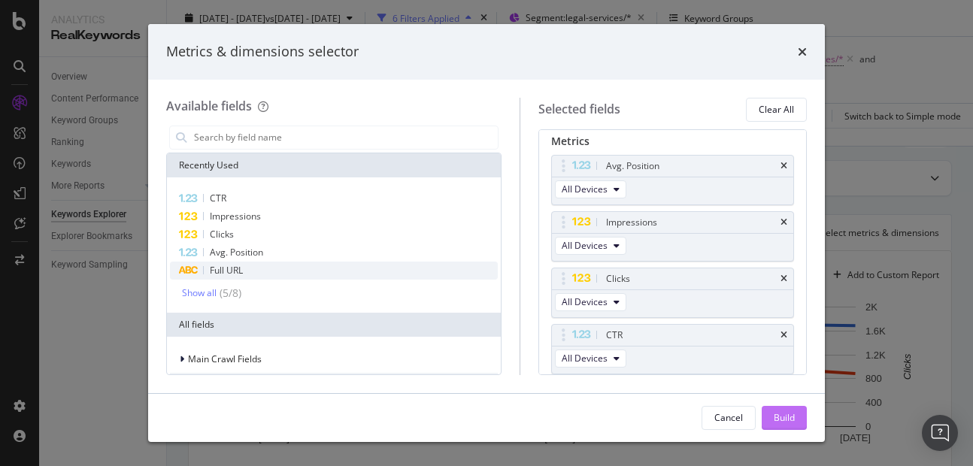
click at [784, 418] on div "Build" at bounding box center [784, 417] width 21 height 13
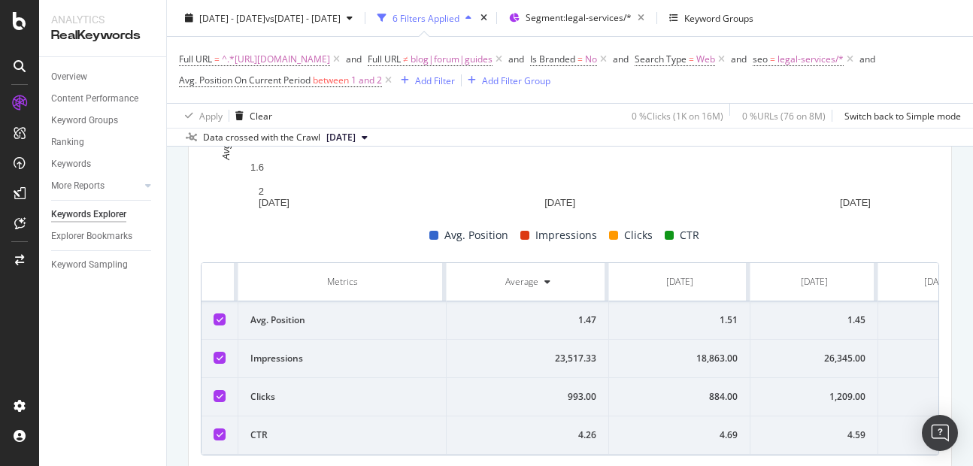
scroll to position [311, 0]
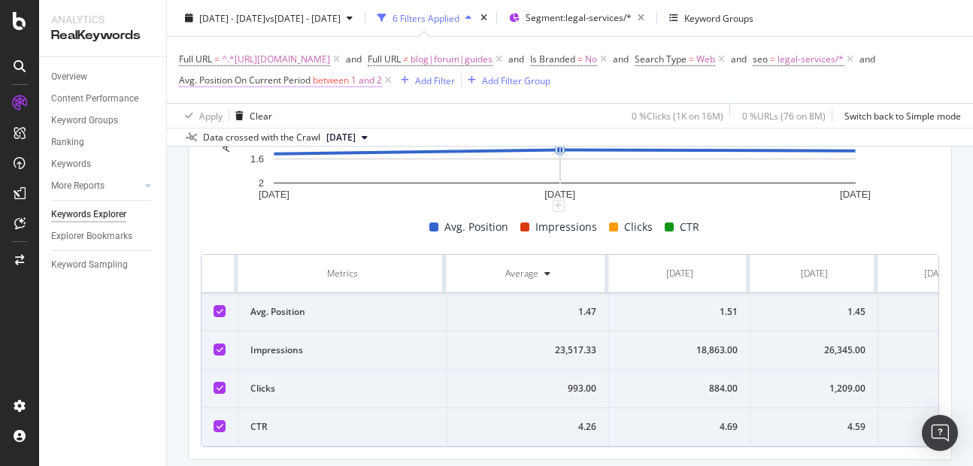
click at [349, 75] on span "between" at bounding box center [331, 80] width 36 height 13
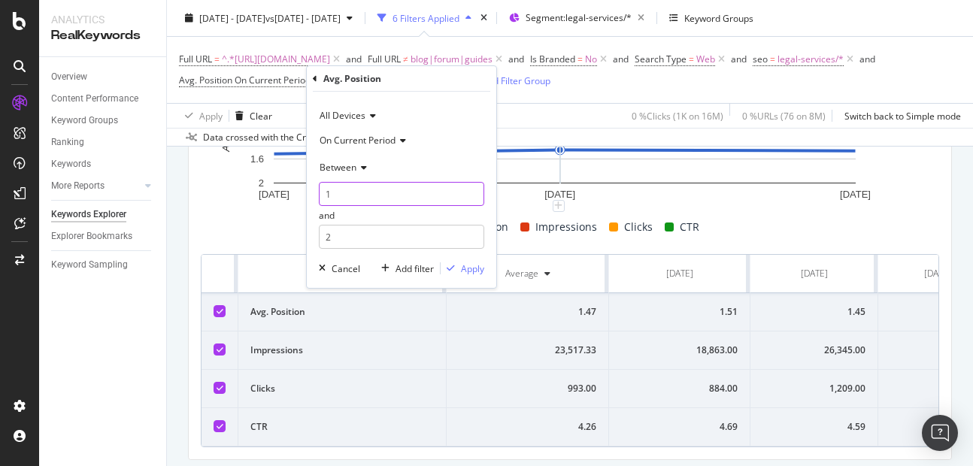
click at [356, 195] on input "1" at bounding box center [401, 194] width 165 height 24
type input "3"
click at [356, 232] on input "2" at bounding box center [401, 237] width 165 height 24
type input "5"
click at [462, 263] on div "Apply" at bounding box center [472, 268] width 23 height 13
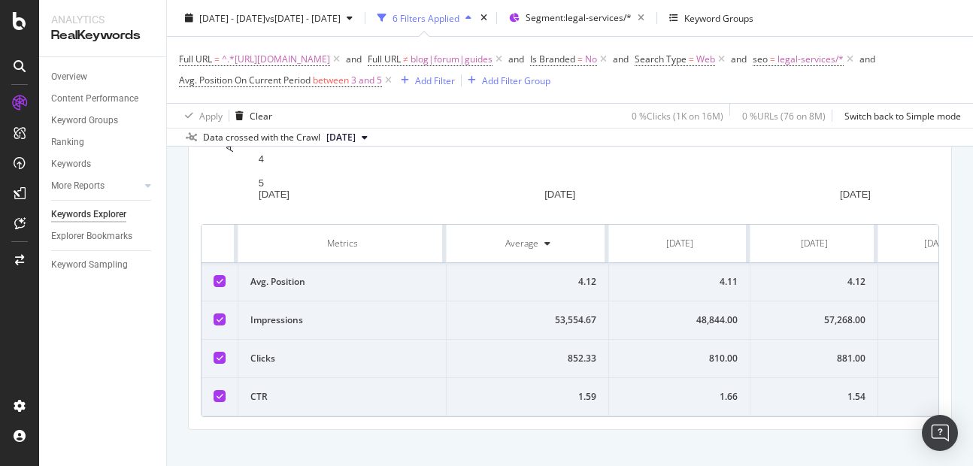
scroll to position [311, 0]
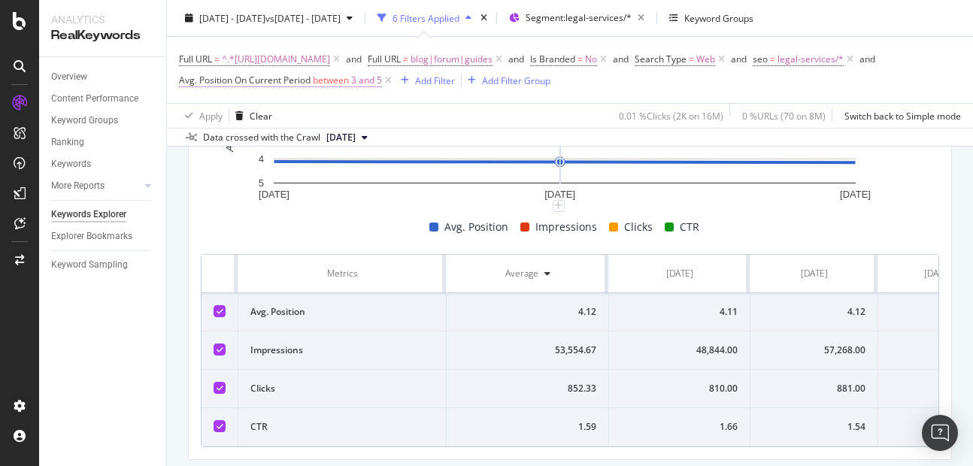
click at [382, 86] on span "3 and 5" at bounding box center [366, 80] width 31 height 21
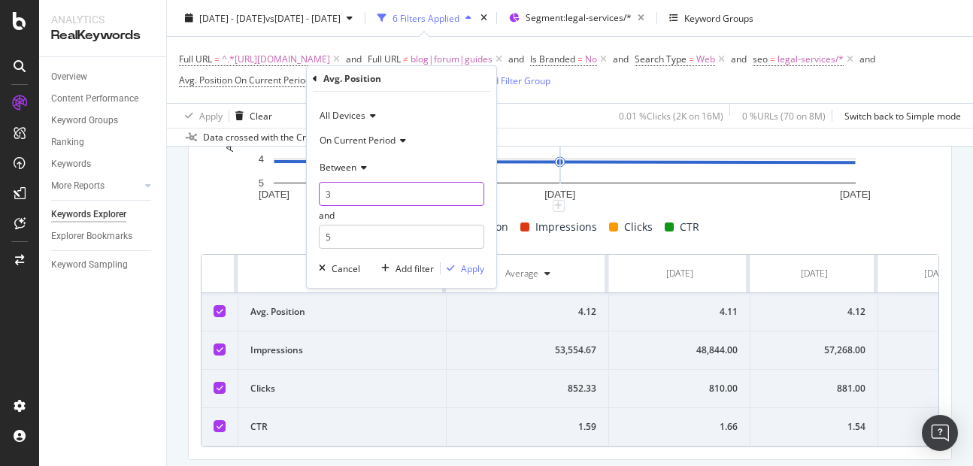
click at [353, 195] on input "3" at bounding box center [401, 194] width 165 height 24
type input "6"
click at [347, 239] on input "5" at bounding box center [401, 237] width 165 height 24
type input "10"
click at [462, 271] on div "Apply" at bounding box center [472, 268] width 23 height 13
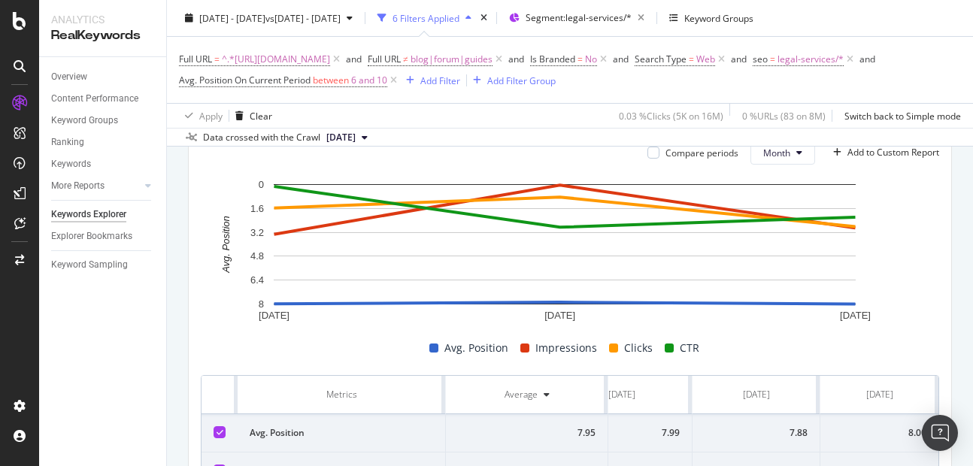
scroll to position [369, 0]
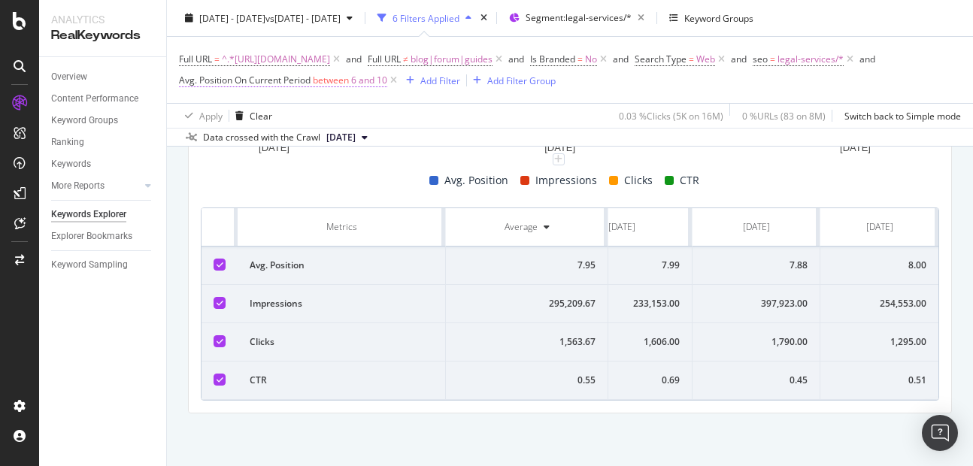
click at [349, 83] on span "between" at bounding box center [331, 80] width 36 height 13
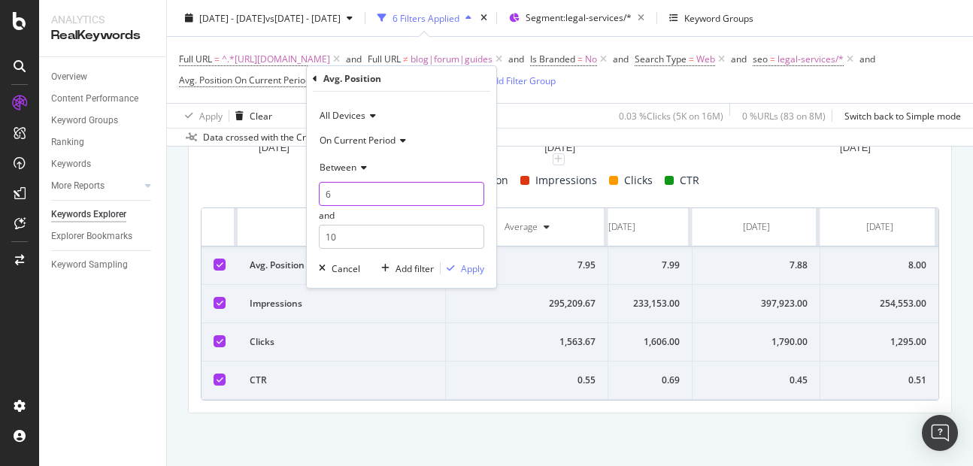
click at [373, 185] on input "6" at bounding box center [401, 194] width 165 height 24
type input "1"
click at [362, 237] on input "10" at bounding box center [401, 237] width 165 height 24
type input "1"
type input "2"
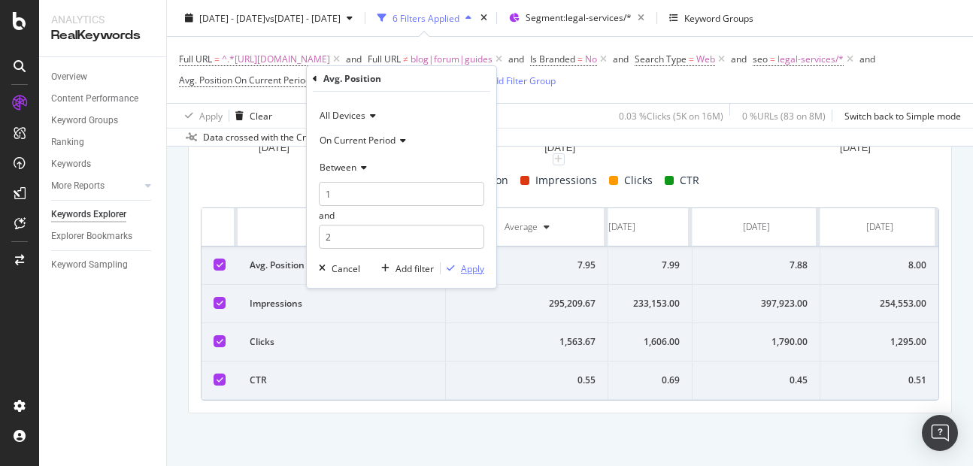
click at [464, 268] on div "Apply" at bounding box center [472, 268] width 23 height 13
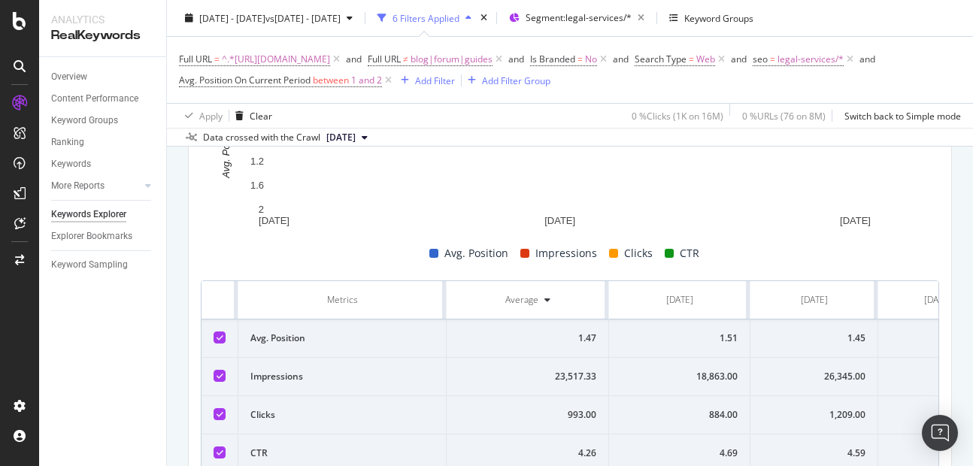
scroll to position [369, 0]
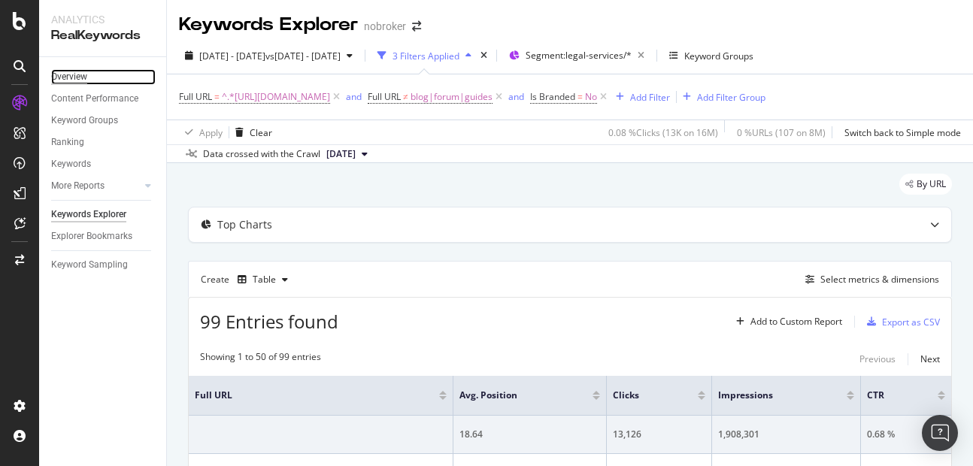
click at [58, 73] on div "Overview" at bounding box center [69, 77] width 36 height 16
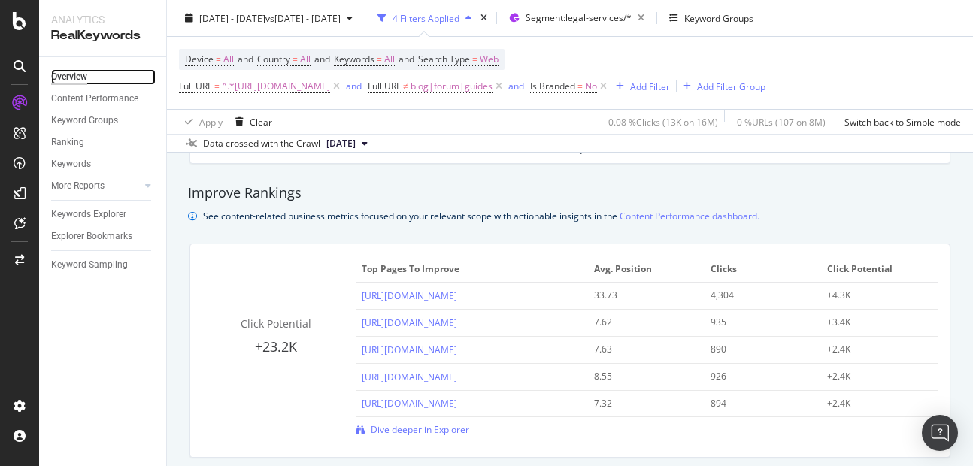
scroll to position [1002, 0]
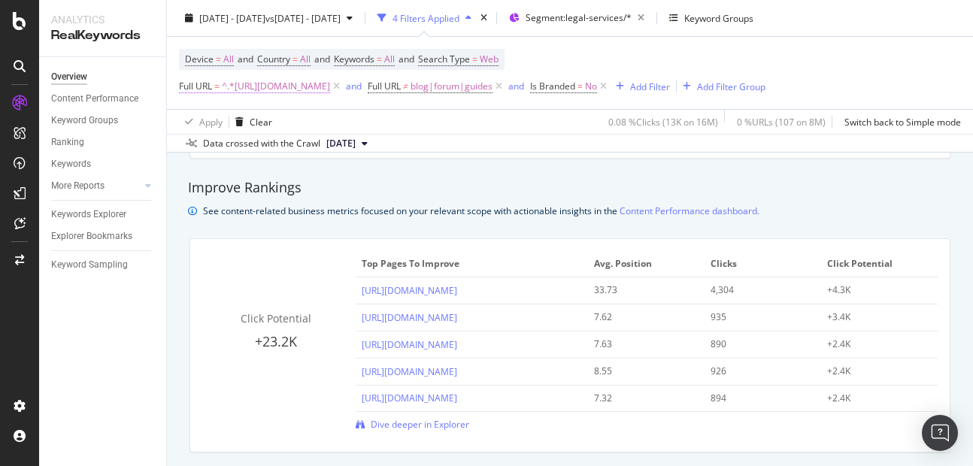
click at [330, 88] on span "^.*[URL][DOMAIN_NAME]" at bounding box center [276, 86] width 108 height 21
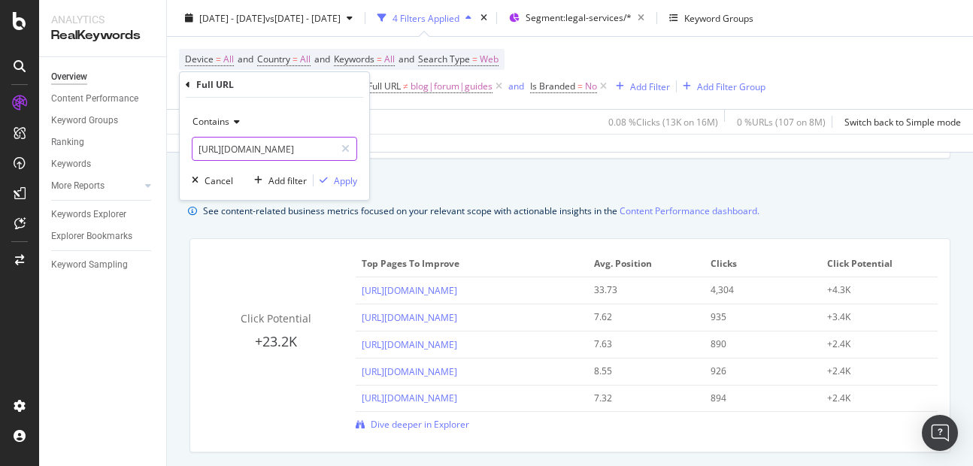
click at [293, 153] on input "[URL][DOMAIN_NAME]" at bounding box center [263, 149] width 142 height 24
type input "[URL][DOMAIN_NAME]"
click at [328, 184] on div "button" at bounding box center [324, 180] width 20 height 9
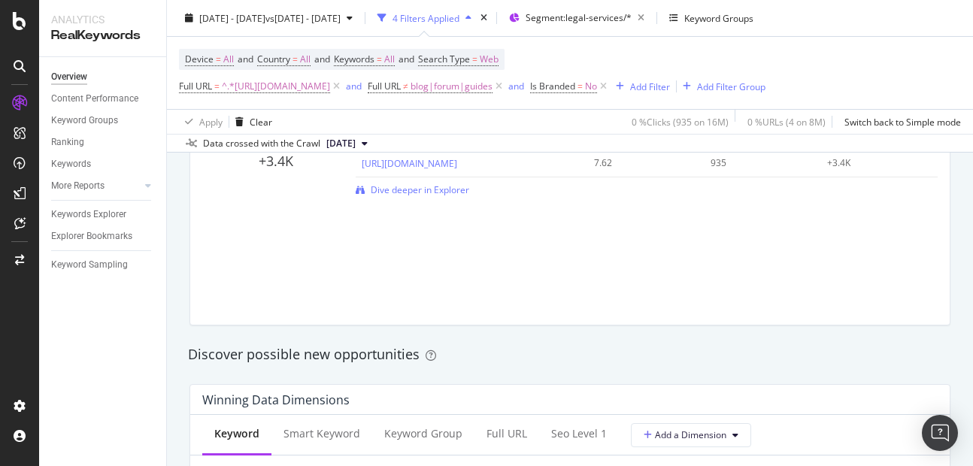
scroll to position [1115, 0]
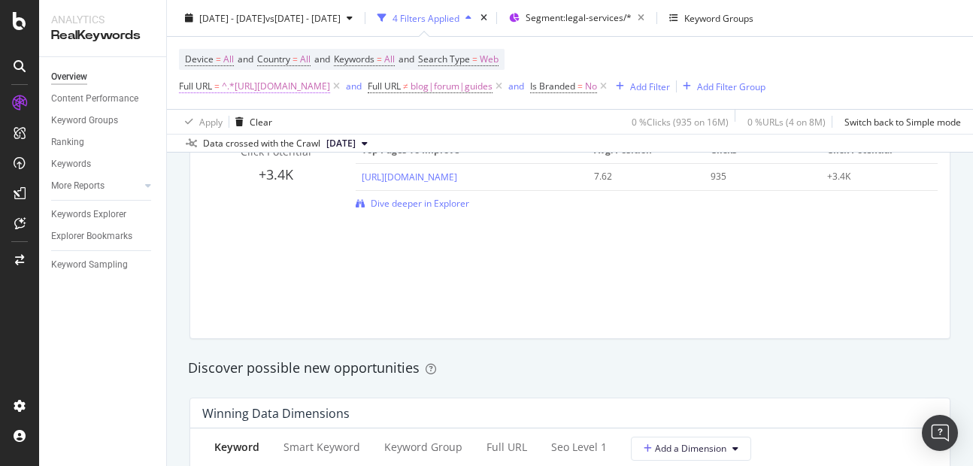
click at [330, 80] on span "^.*https://www.nobroker.in/rental-agreement-in-pune.*$" at bounding box center [276, 86] width 108 height 21
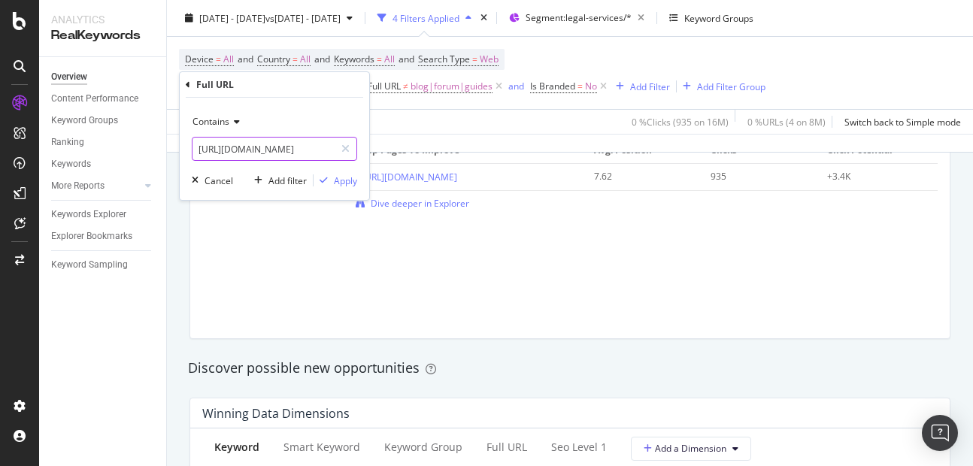
click at [315, 153] on input "https://www.nobroker.in/rental-agreement-in-pune" at bounding box center [263, 149] width 142 height 24
type input "https://www.nobroker.in/rental-agreement-in-"
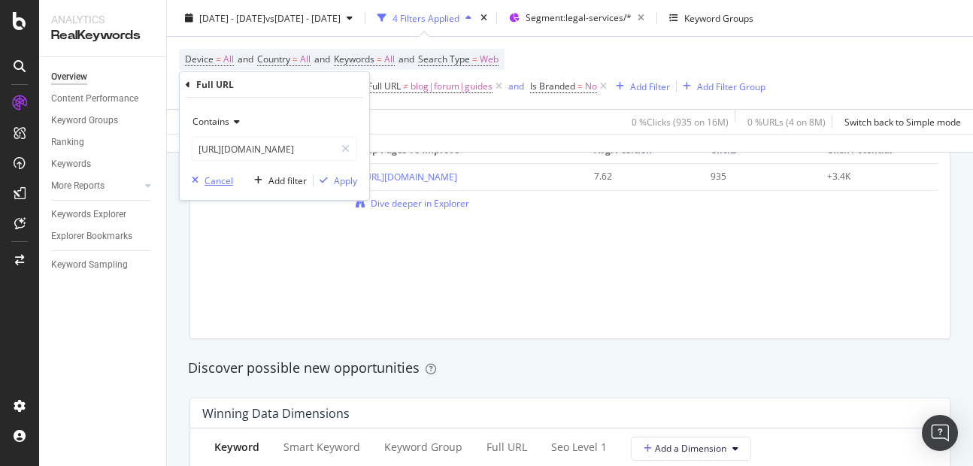
click at [217, 186] on div "Cancel" at bounding box center [219, 180] width 29 height 13
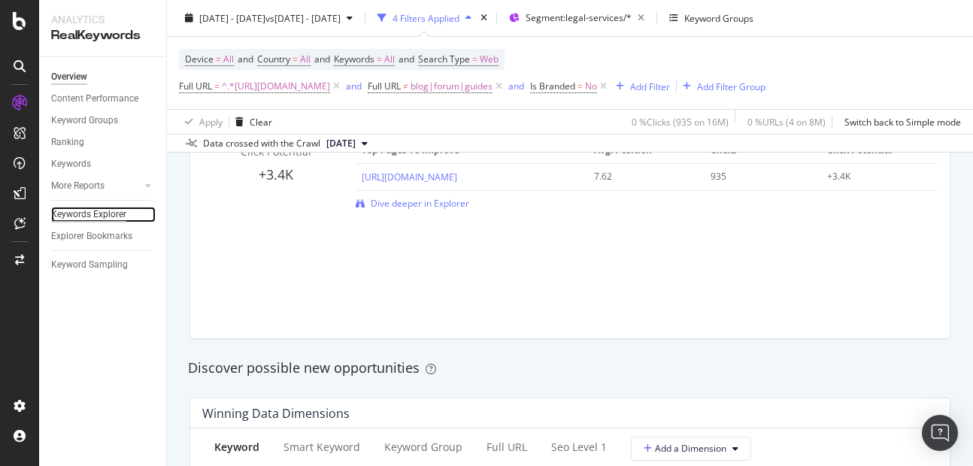
click at [85, 212] on div "Keywords Explorer" at bounding box center [88, 215] width 75 height 16
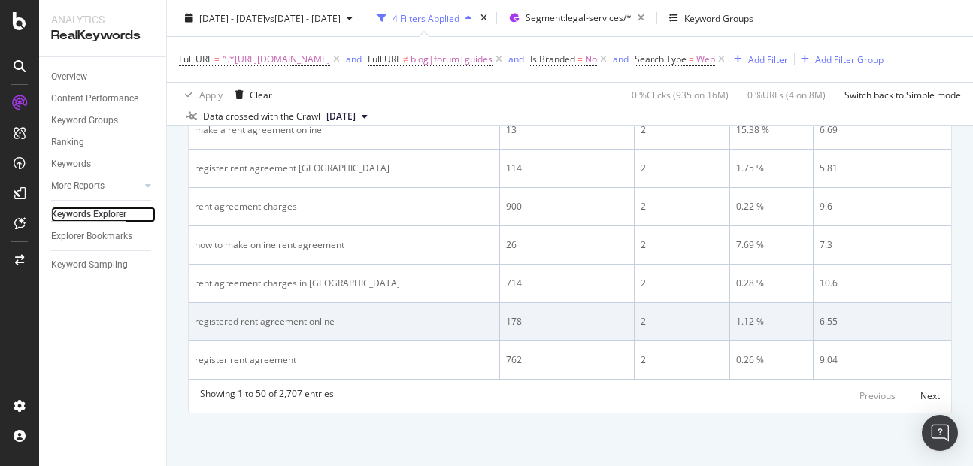
scroll to position [2011, 0]
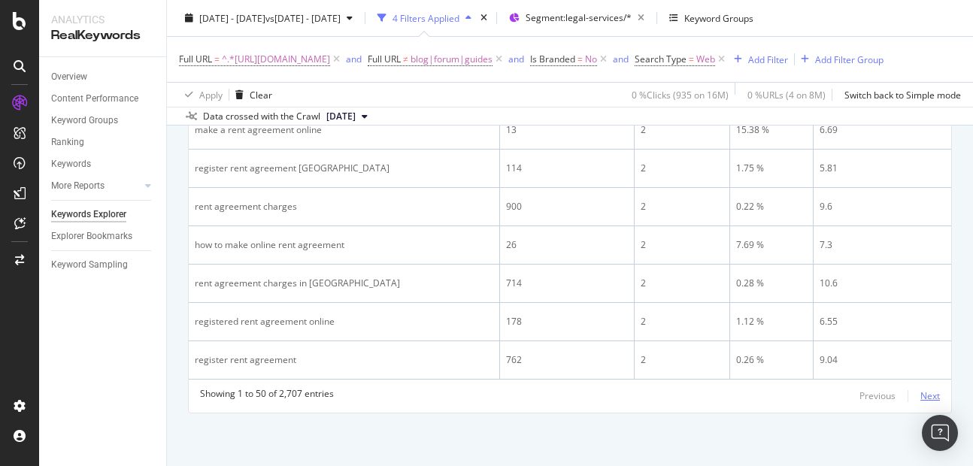
click at [920, 396] on div "Next" at bounding box center [930, 396] width 20 height 13
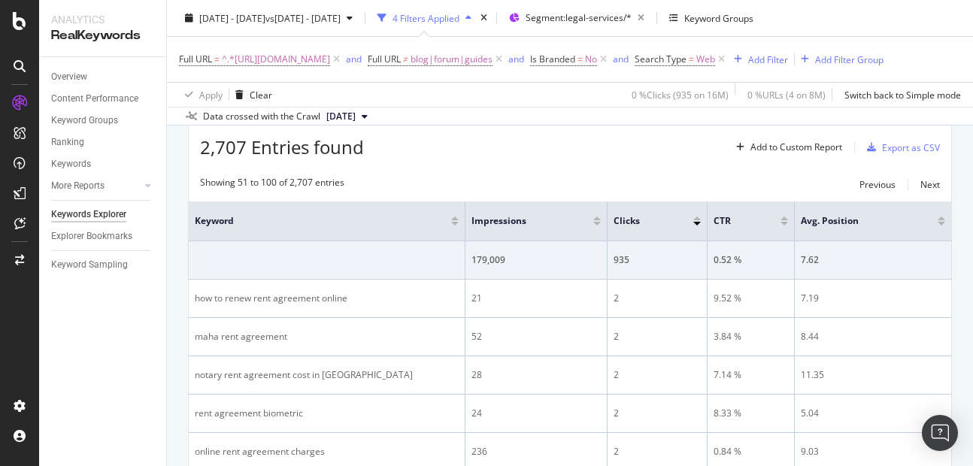
scroll to position [0, 0]
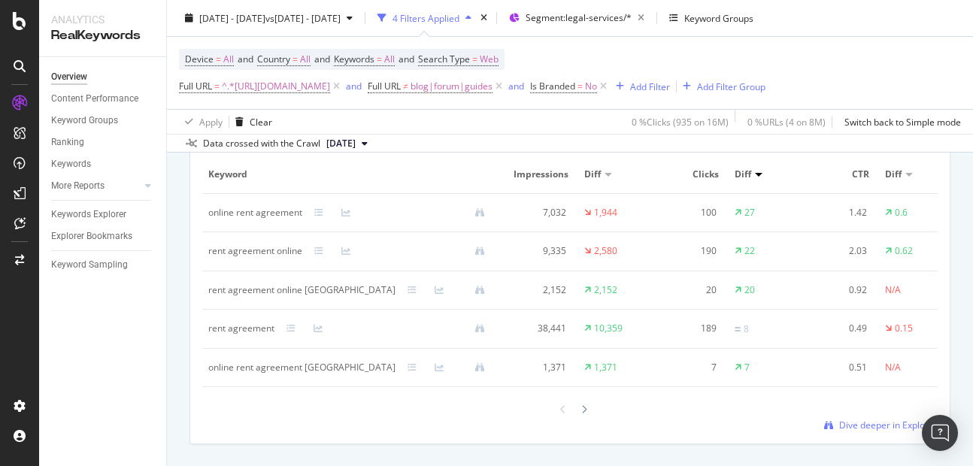
scroll to position [1443, 0]
